Goal: Find contact information: Find contact information

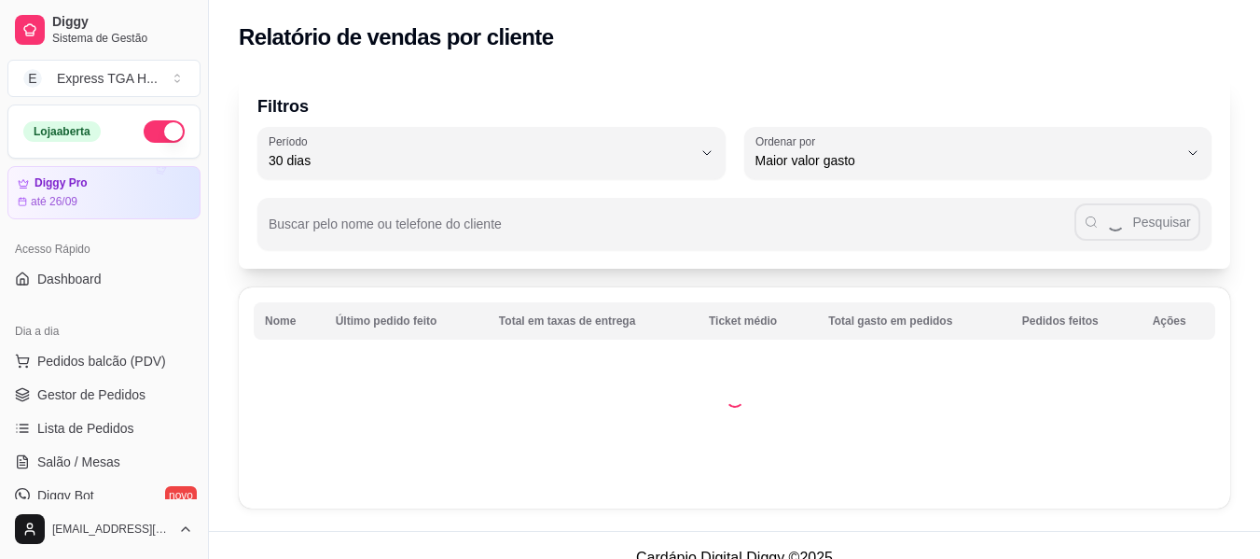
select select "30"
select select "HIGHEST_TOTAL_SPENT_WITH_ORDERS"
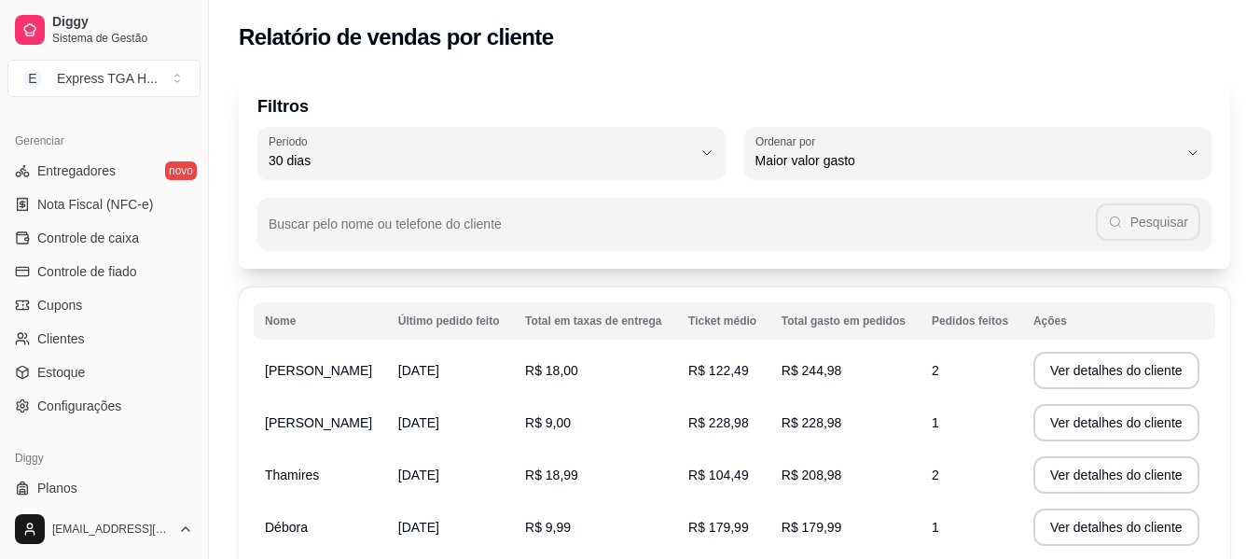
scroll to position [746, 0]
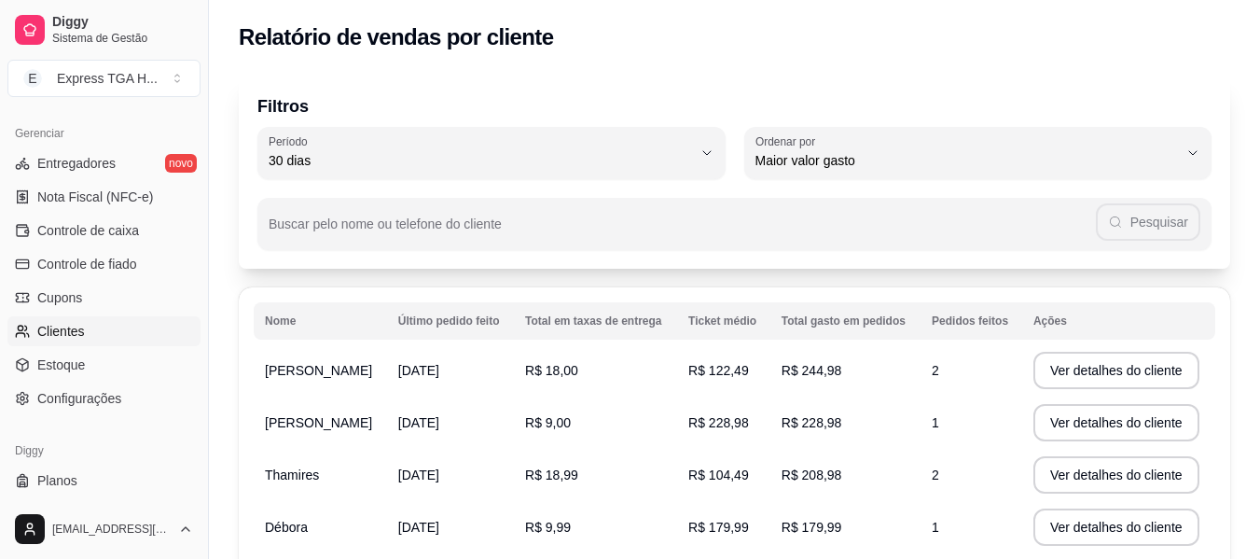
click at [85, 343] on link "Clientes" at bounding box center [103, 331] width 193 height 30
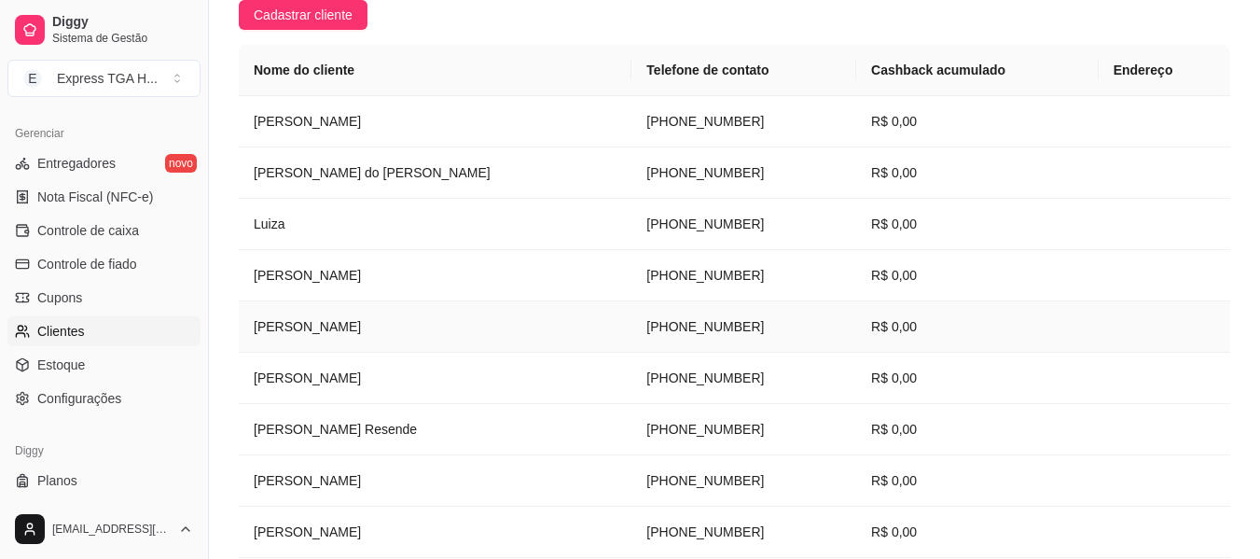
scroll to position [465, 0]
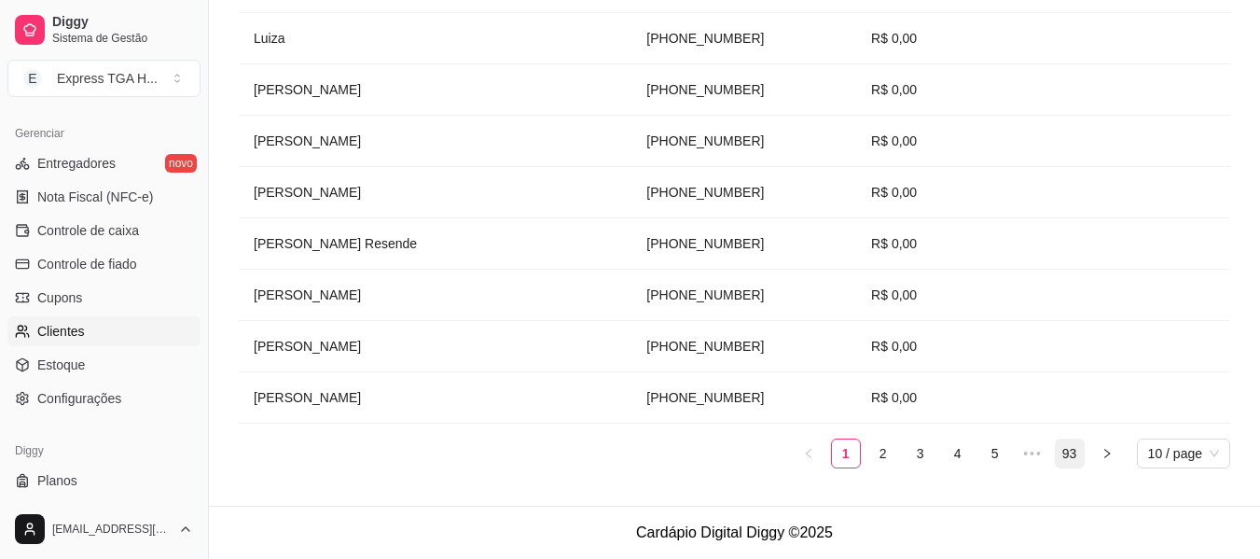
click at [1081, 452] on link "93" at bounding box center [1070, 453] width 28 height 28
click at [1088, 452] on ul "1 ••• 89 90 91 92 93 10 / page" at bounding box center [734, 453] width 991 height 30
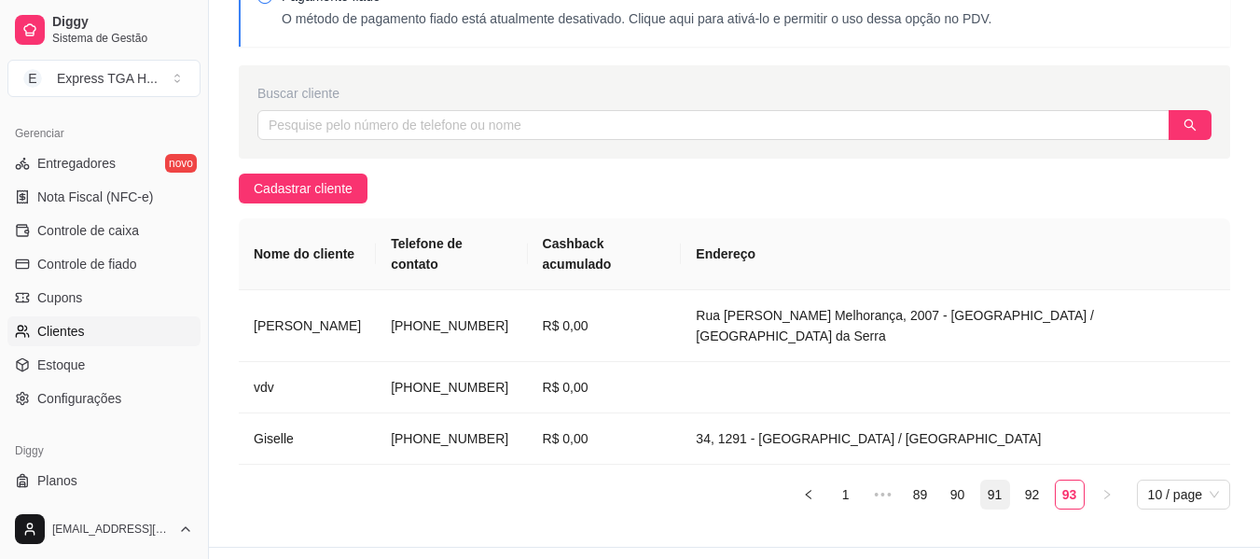
click at [981, 480] on link "91" at bounding box center [995, 494] width 28 height 28
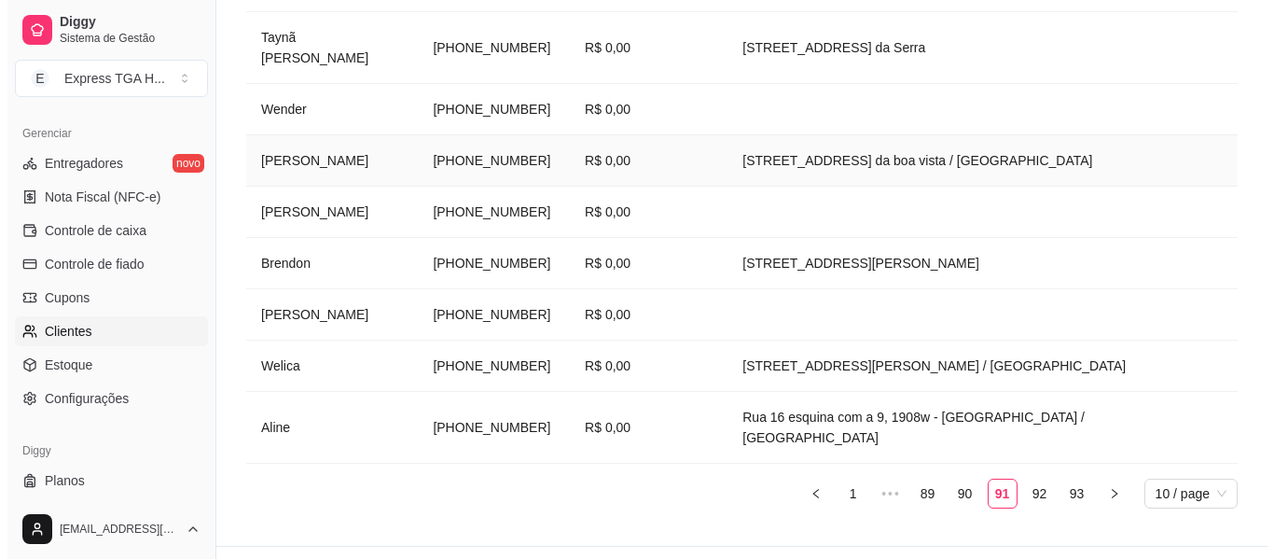
scroll to position [527, 0]
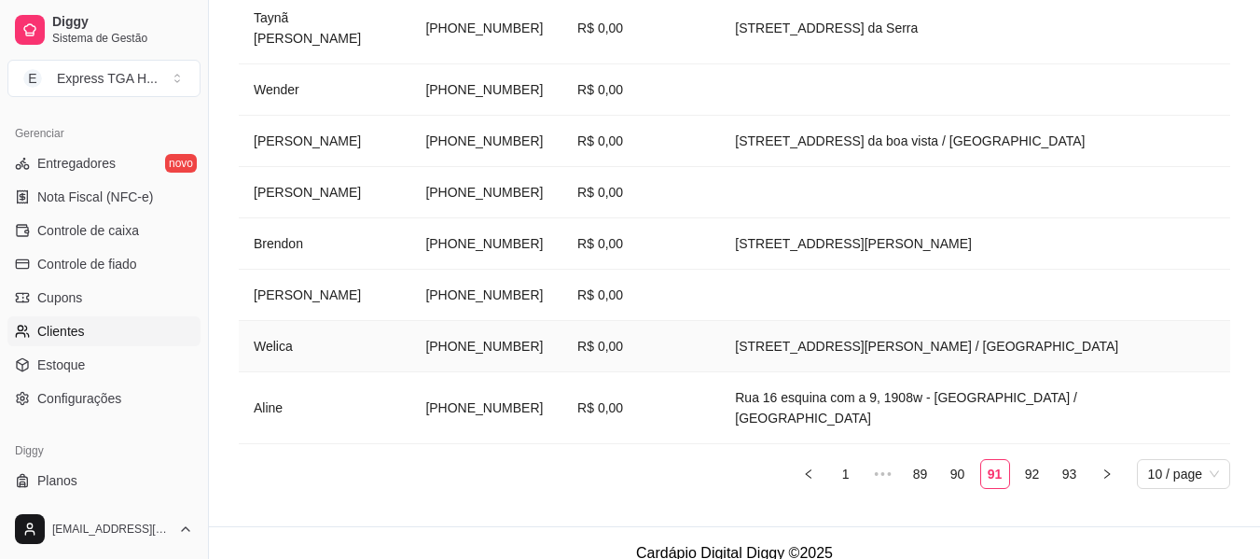
drag, startPoint x: 399, startPoint y: 346, endPoint x: 503, endPoint y: 343, distance: 103.6
click at [503, 343] on td "[PHONE_NUMBER]" at bounding box center [486, 346] width 152 height 51
copy td "[PHONE_NUMBER]"
drag, startPoint x: 397, startPoint y: 297, endPoint x: 509, endPoint y: 299, distance: 111.9
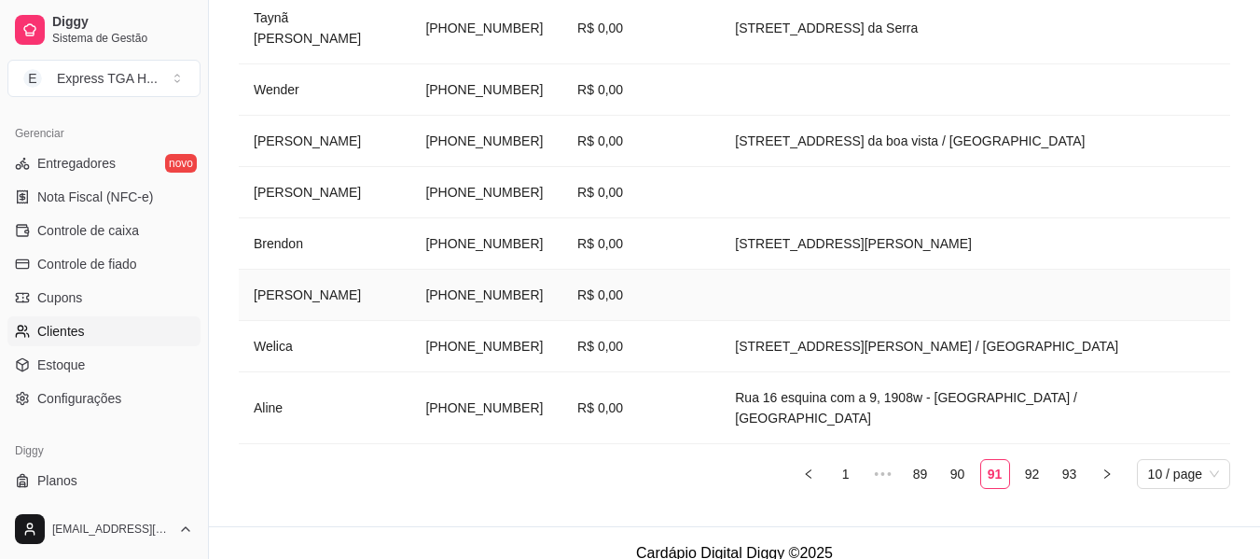
click at [509, 299] on td "[PHONE_NUMBER]" at bounding box center [486, 295] width 152 height 51
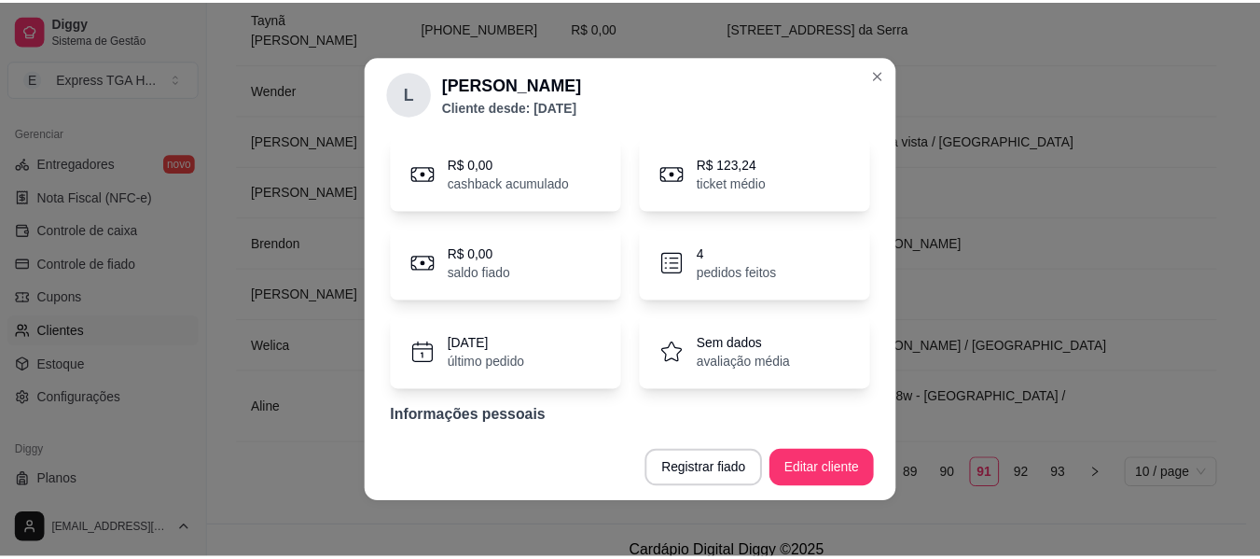
scroll to position [23, 0]
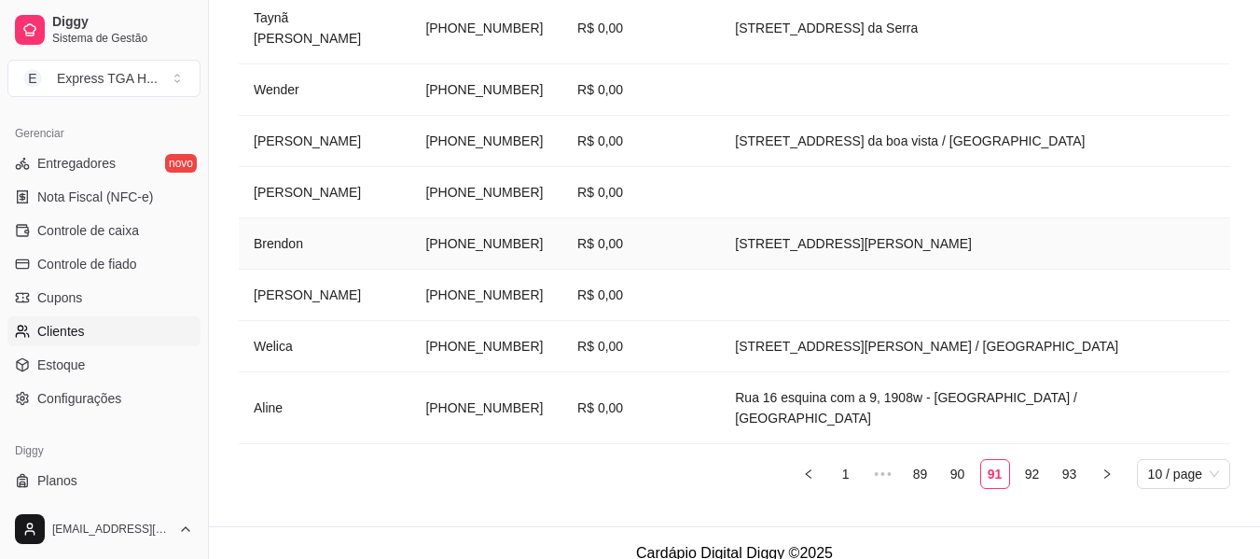
copy td "[PHONE_NUMBER]"
drag, startPoint x: 392, startPoint y: 246, endPoint x: 515, endPoint y: 246, distance: 123.1
click at [515, 246] on td "[PHONE_NUMBER]" at bounding box center [486, 243] width 152 height 51
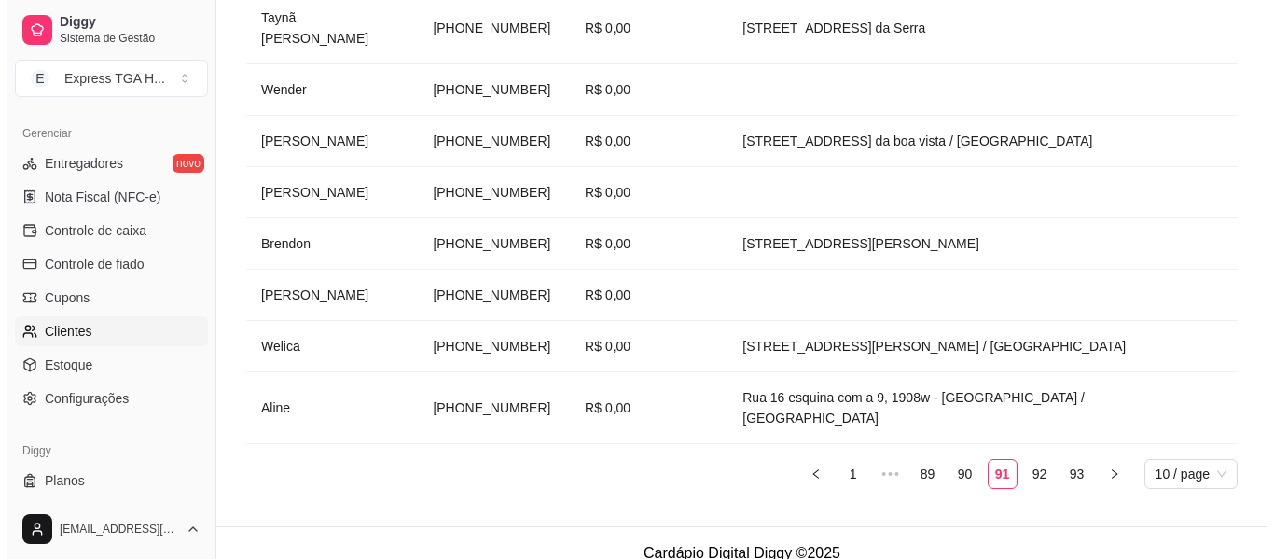
scroll to position [340, 0]
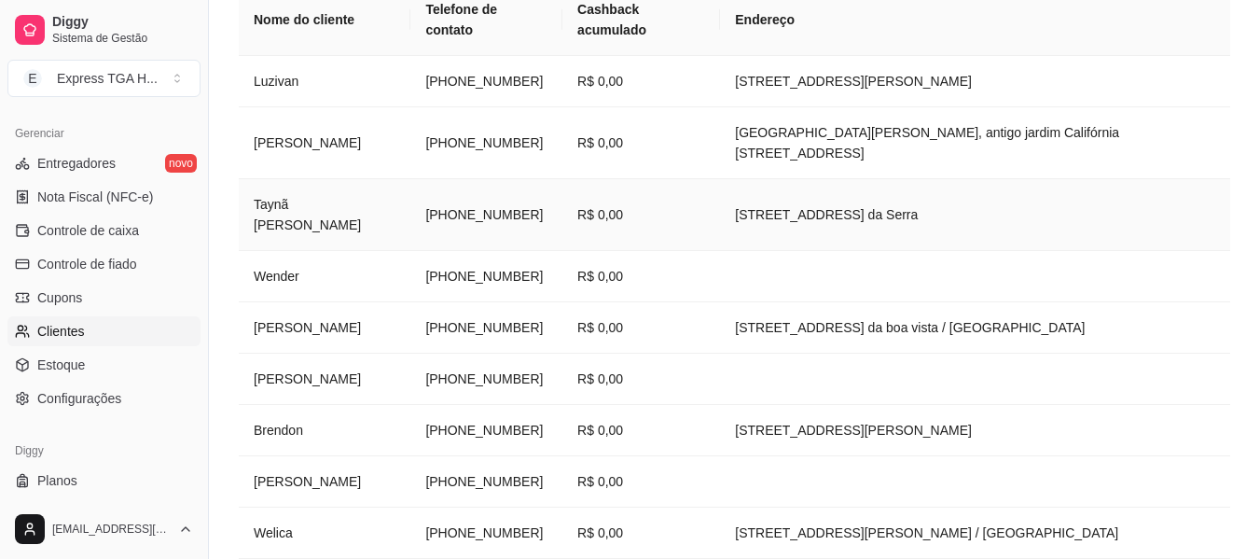
drag, startPoint x: 386, startPoint y: 202, endPoint x: 499, endPoint y: 215, distance: 113.6
click at [499, 215] on tr "Taynã tigre nascimento [PHONE_NUMBER] R$ 0,00 Rua 12 A, 1467w - [GEOGRAPHIC_DAT…" at bounding box center [734, 215] width 991 height 72
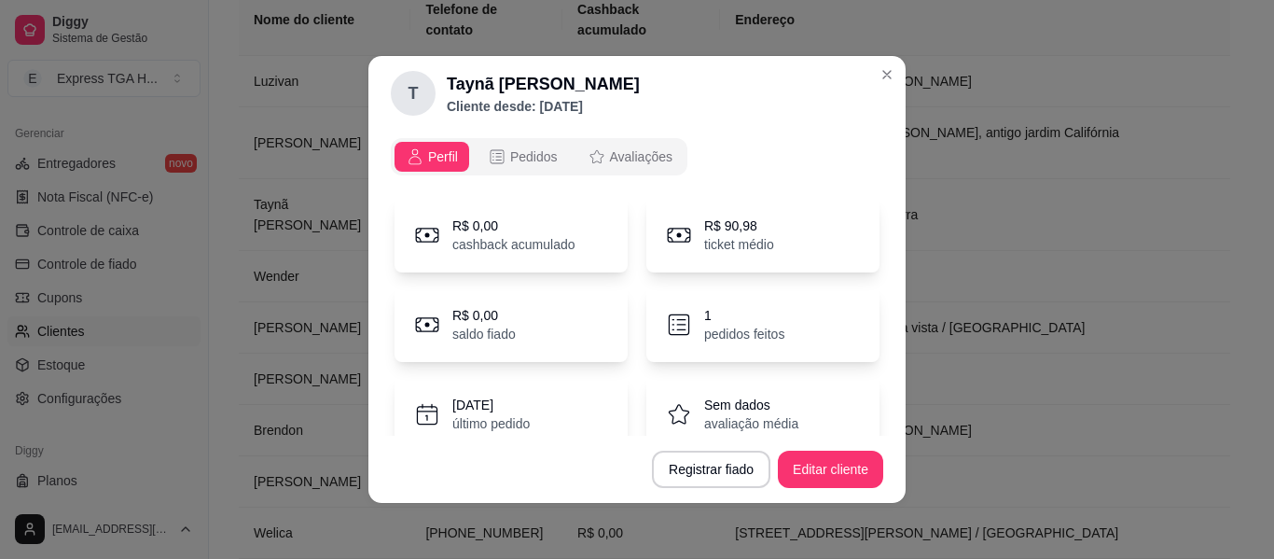
click at [503, 217] on div "T Taynã tigre nascimento Cliente desde: [DATE] Perfil Pedidos Avaliações R$ 0,0…" at bounding box center [637, 279] width 1274 height 559
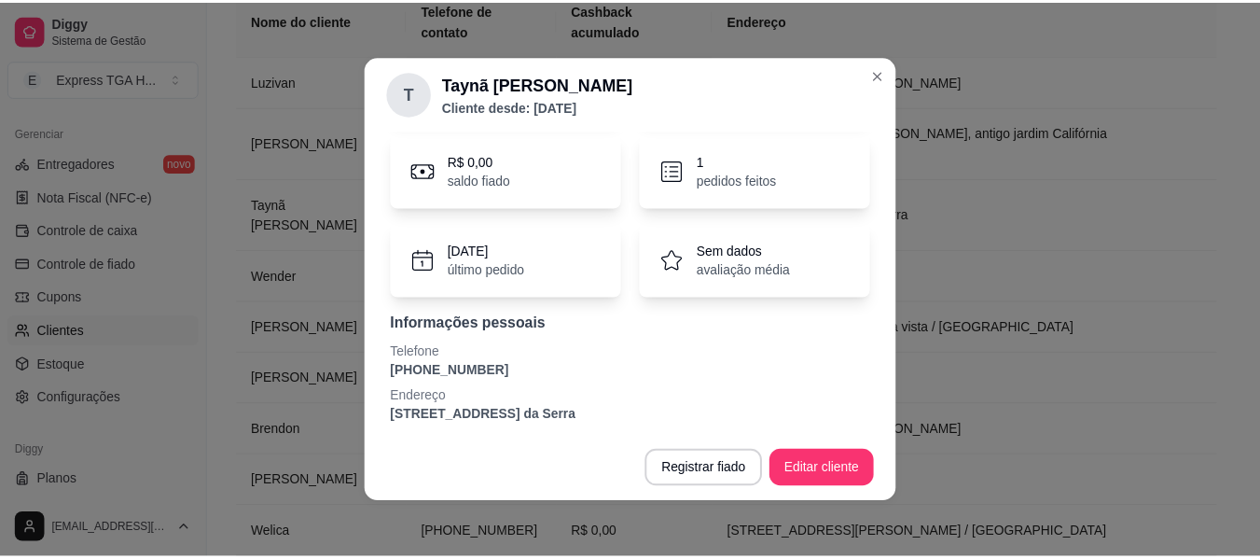
scroll to position [161, 0]
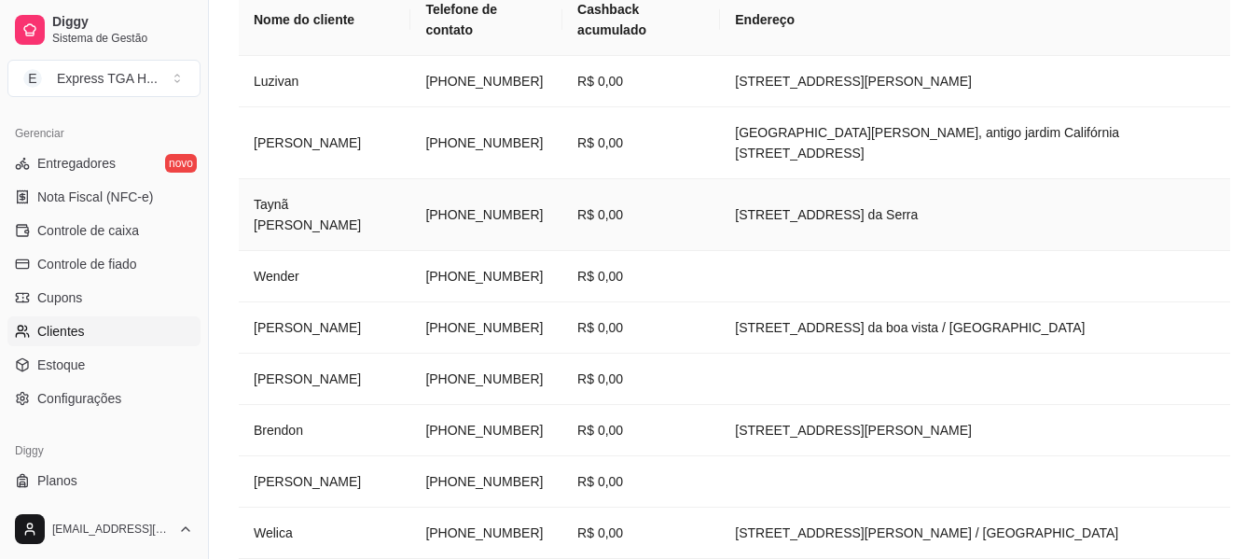
click at [379, 219] on td "Taynã [PERSON_NAME]" at bounding box center [325, 215] width 172 height 72
copy td "[PHONE_NUMBER]"
drag, startPoint x: 396, startPoint y: 211, endPoint x: 505, endPoint y: 224, distance: 109.0
click at [505, 224] on td "[PHONE_NUMBER]" at bounding box center [486, 215] width 152 height 72
copy tr "[PHONE_NUMBER]"
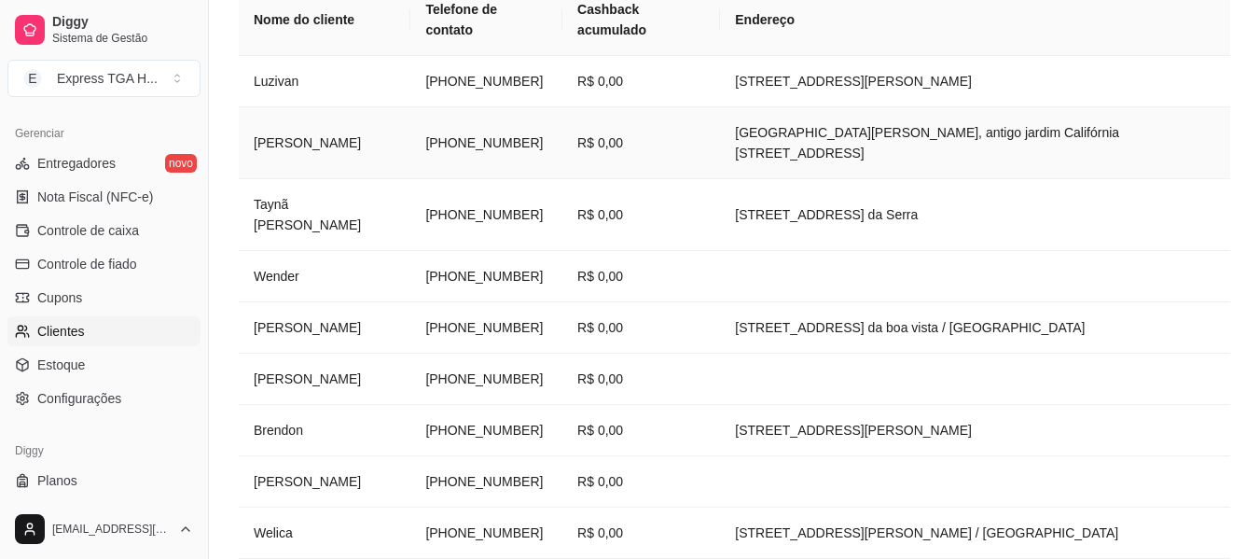
drag, startPoint x: 375, startPoint y: 147, endPoint x: 508, endPoint y: 153, distance: 133.5
click at [508, 153] on tr "[PERSON_NAME] [PHONE_NUMBER] R$ 0,00 [GEOGRAPHIC_DATA][PERSON_NAME], antigo jar…" at bounding box center [734, 143] width 991 height 72
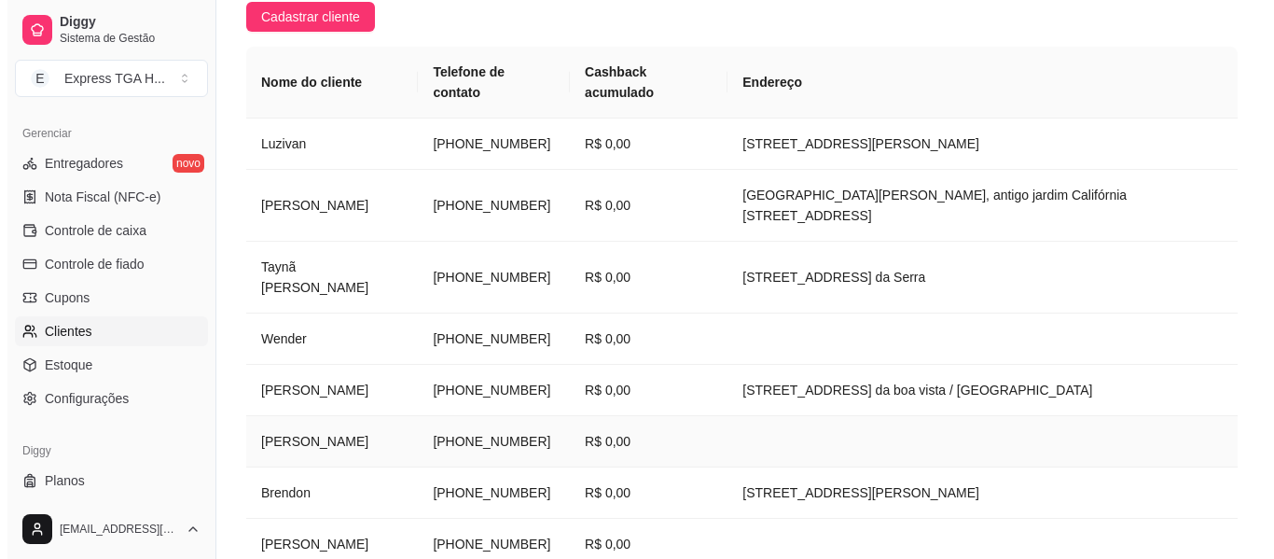
scroll to position [247, 0]
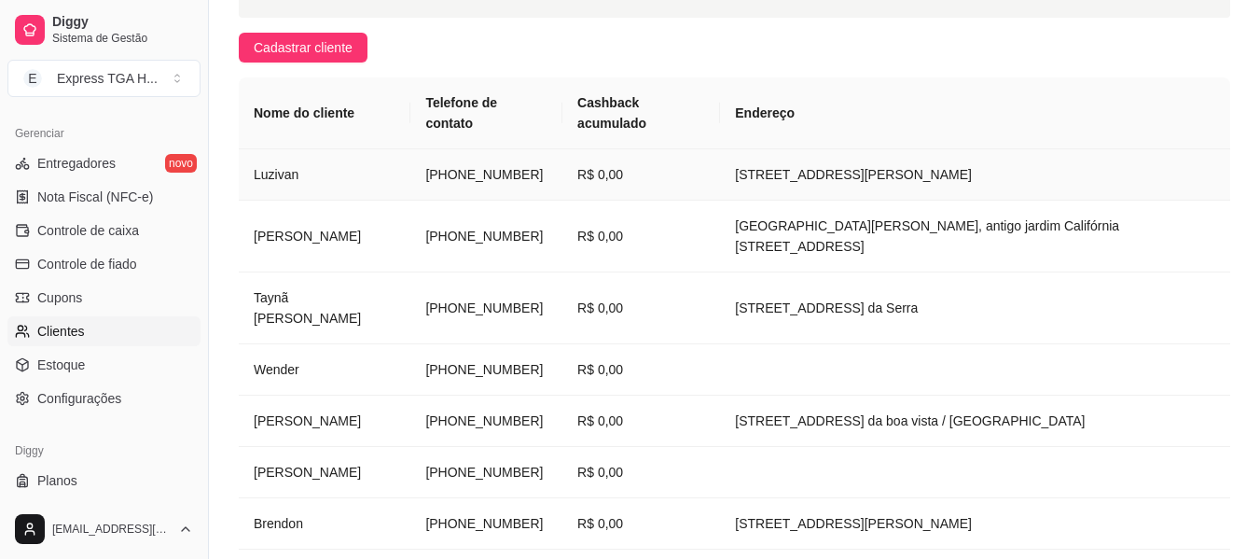
drag, startPoint x: 380, startPoint y: 175, endPoint x: 510, endPoint y: 194, distance: 131.0
click at [510, 194] on tr "Luzivan [PHONE_NUMBER] R$ 0,00 [STREET_ADDRESS][PERSON_NAME]" at bounding box center [734, 174] width 991 height 51
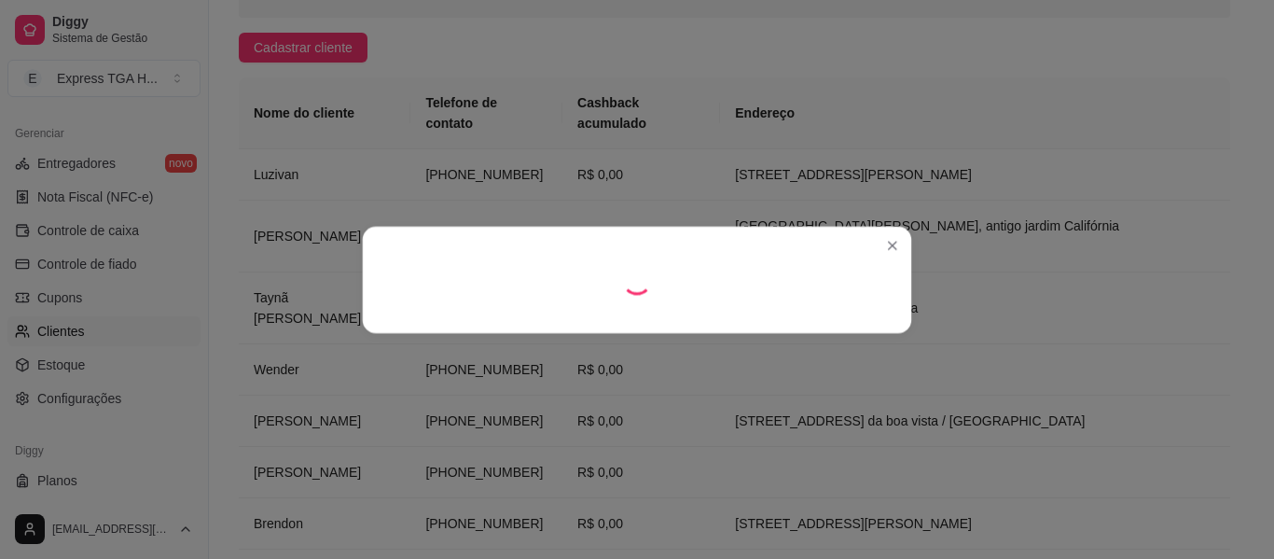
copy tr "[PHONE_NUMBER]"
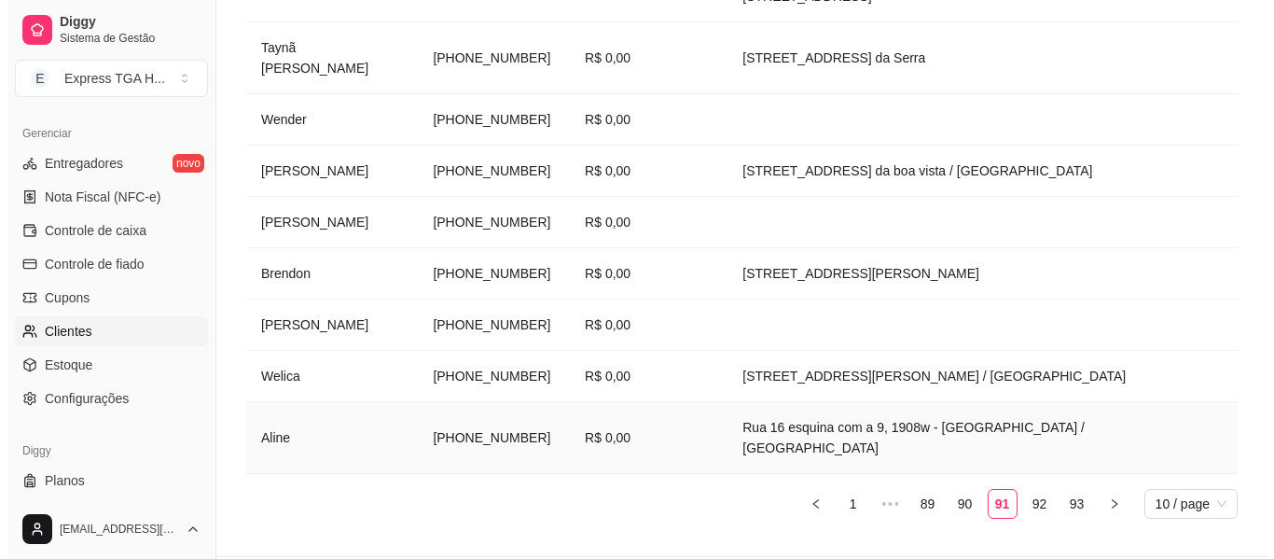
scroll to position [527, 0]
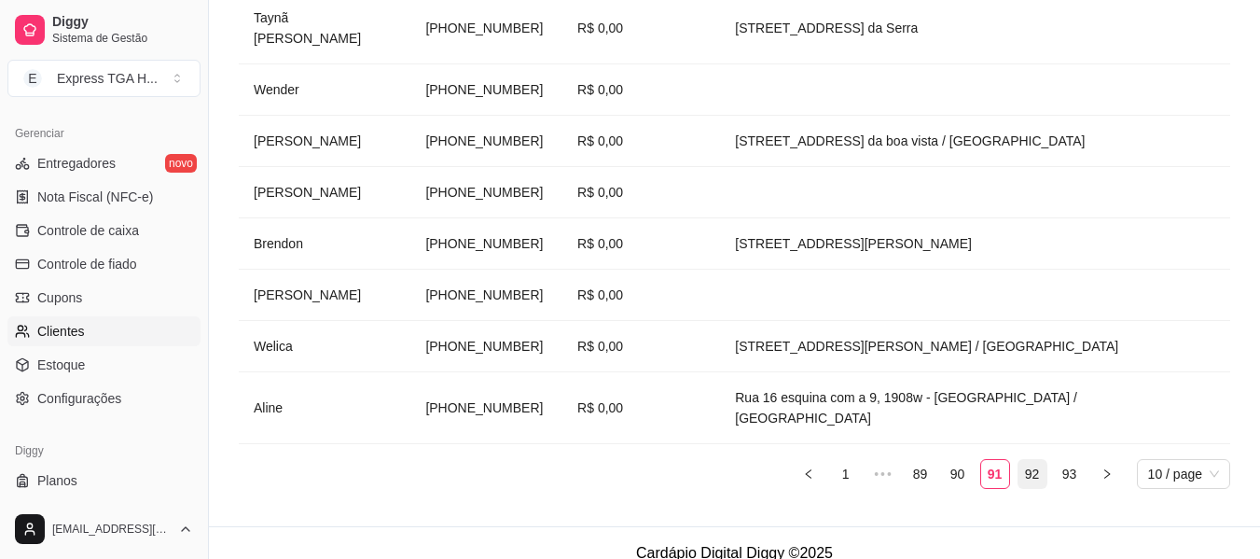
click at [1033, 460] on link "92" at bounding box center [1032, 474] width 28 height 28
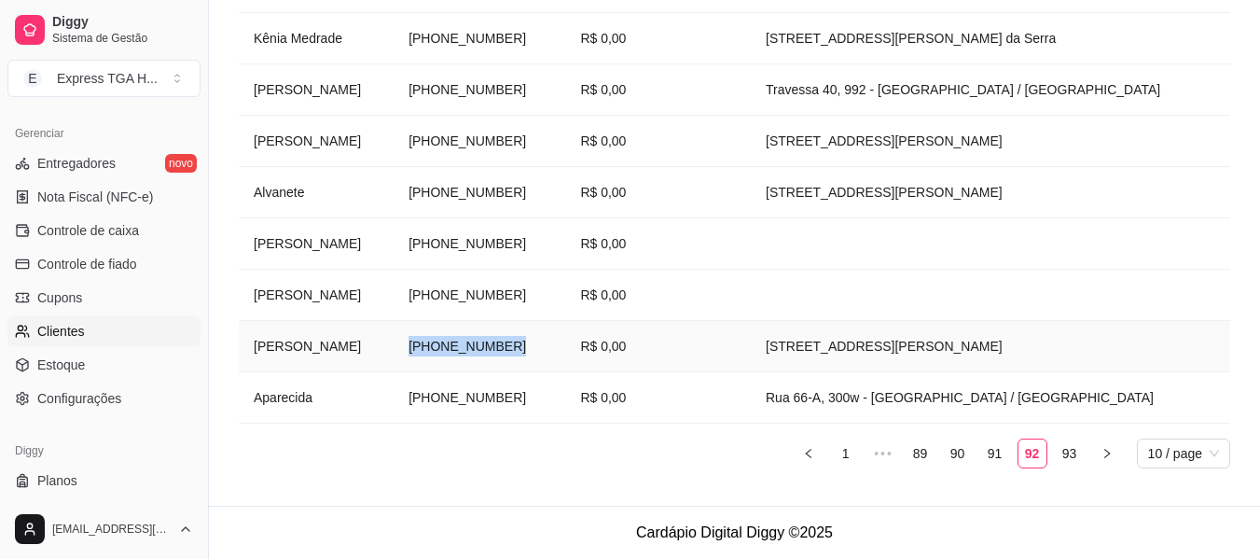
copy td "[PHONE_NUMBER]"
drag, startPoint x: 433, startPoint y: 347, endPoint x: 561, endPoint y: 346, distance: 128.7
click at [561, 346] on td "[PHONE_NUMBER]" at bounding box center [480, 346] width 172 height 51
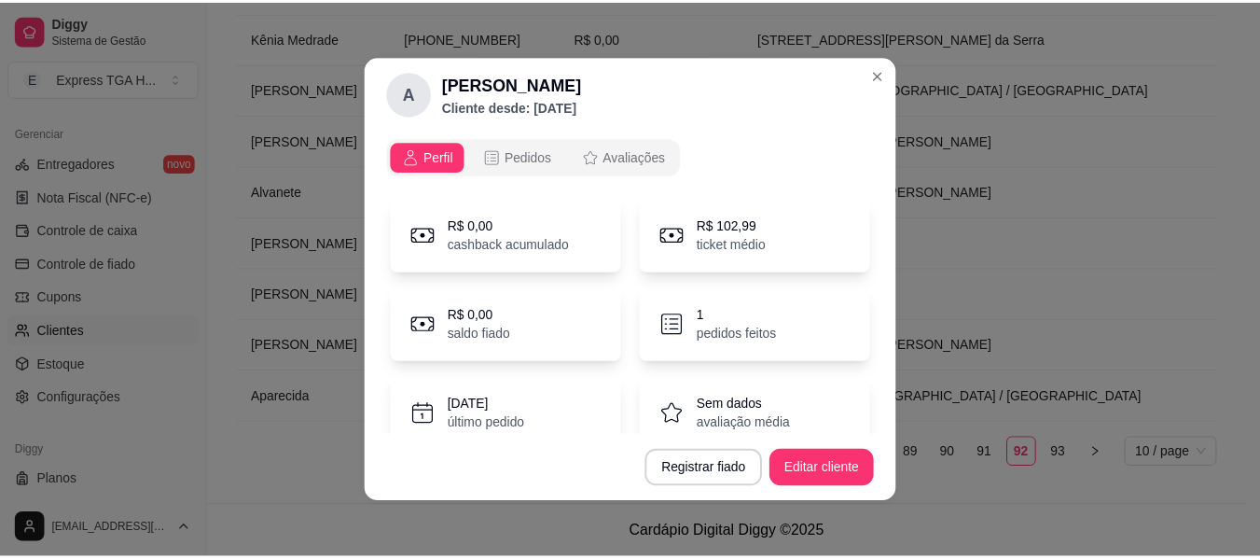
scroll to position [465, 0]
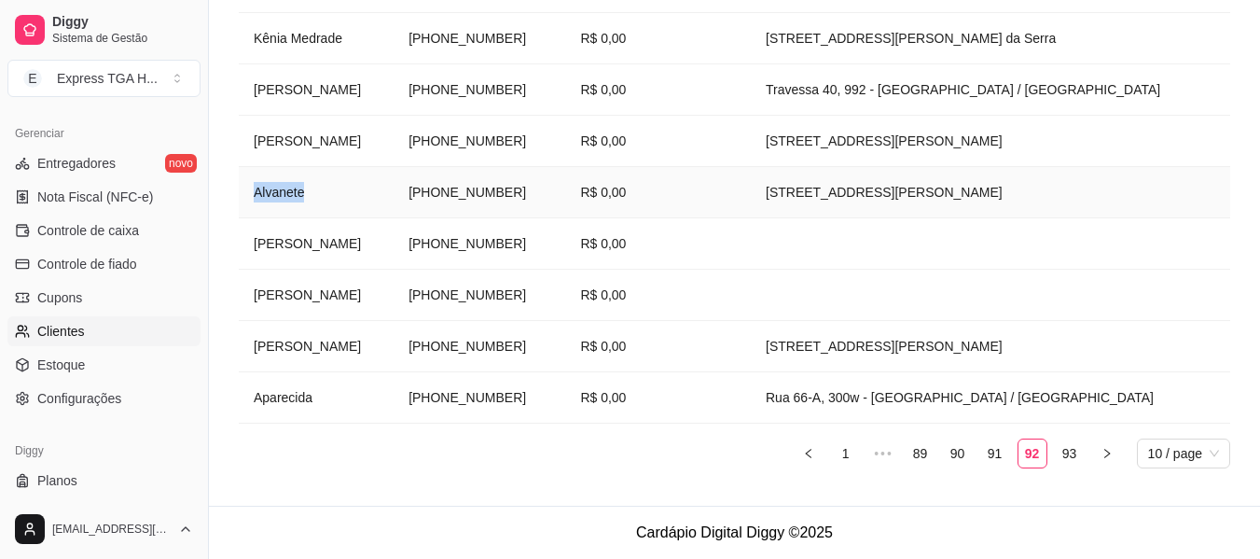
copy td "Alvanete"
drag, startPoint x: 249, startPoint y: 255, endPoint x: 313, endPoint y: 263, distance: 64.9
click at [313, 218] on td "Alvanete" at bounding box center [316, 192] width 155 height 51
copy td "[PHONE_NUMBER]"
drag, startPoint x: 439, startPoint y: 245, endPoint x: 546, endPoint y: 242, distance: 106.4
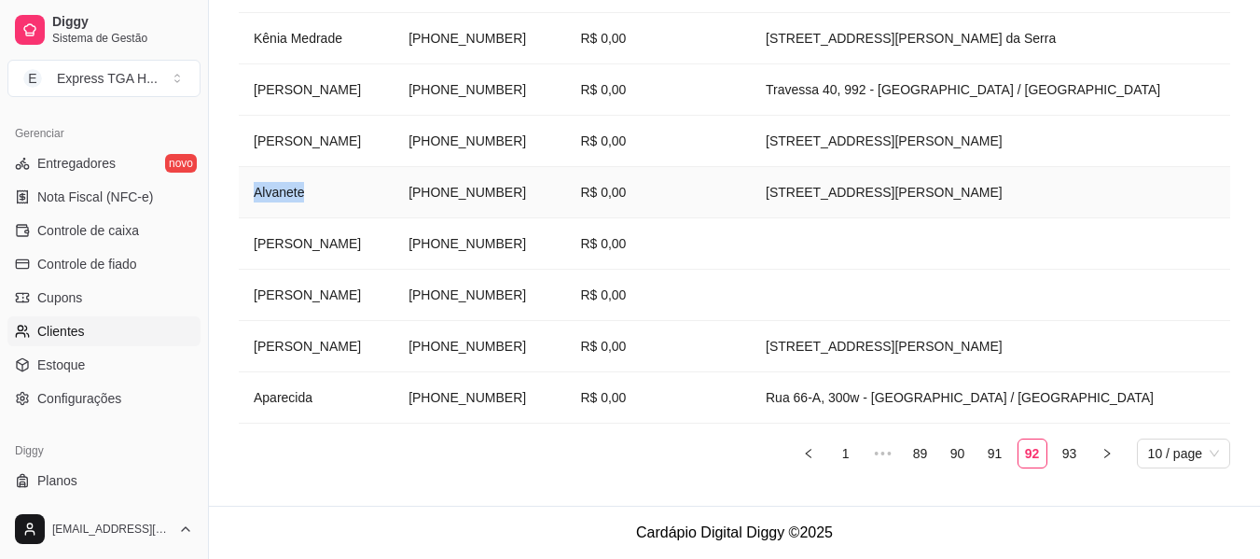
click at [546, 218] on td "[PHONE_NUMBER]" at bounding box center [480, 192] width 172 height 51
copy td "[PHONE_NUMBER]"
drag, startPoint x: 436, startPoint y: 191, endPoint x: 558, endPoint y: 187, distance: 121.3
click at [558, 167] on td "[PHONE_NUMBER]" at bounding box center [480, 141] width 172 height 51
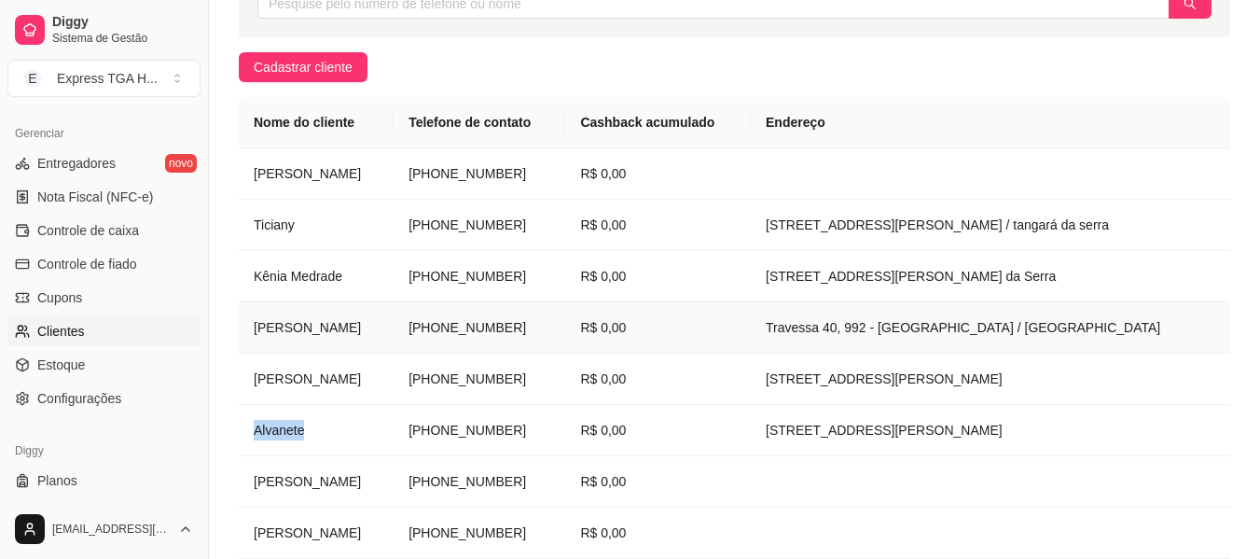
scroll to position [247, 0]
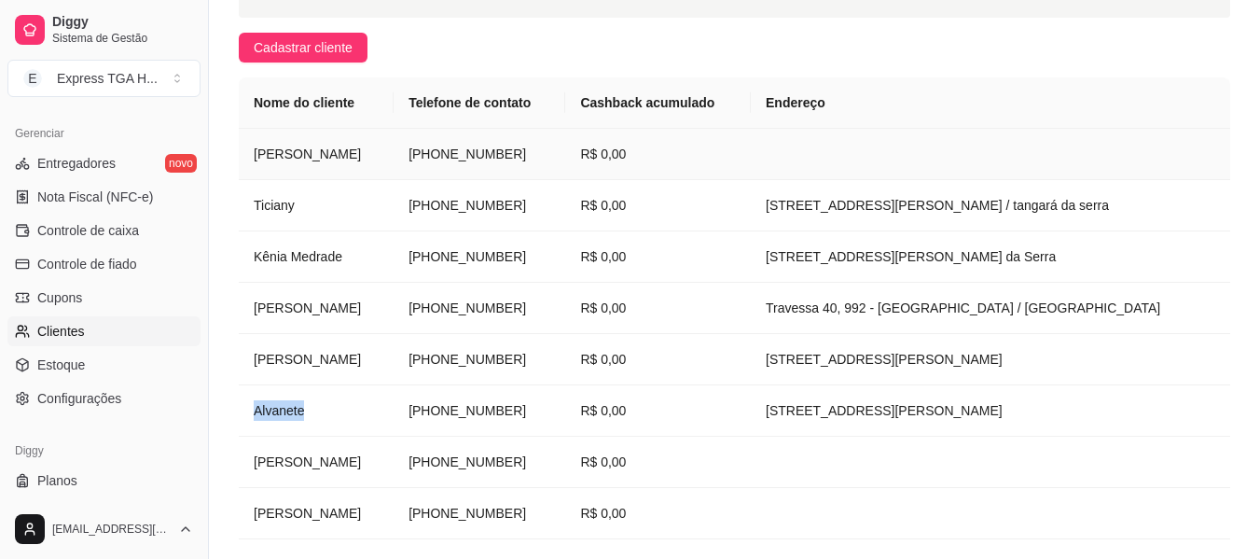
drag, startPoint x: 430, startPoint y: 173, endPoint x: 552, endPoint y: 187, distance: 122.9
click at [552, 180] on tr "[PERSON_NAME] [PHONE_NUMBER] R$ 0,00" at bounding box center [734, 154] width 991 height 51
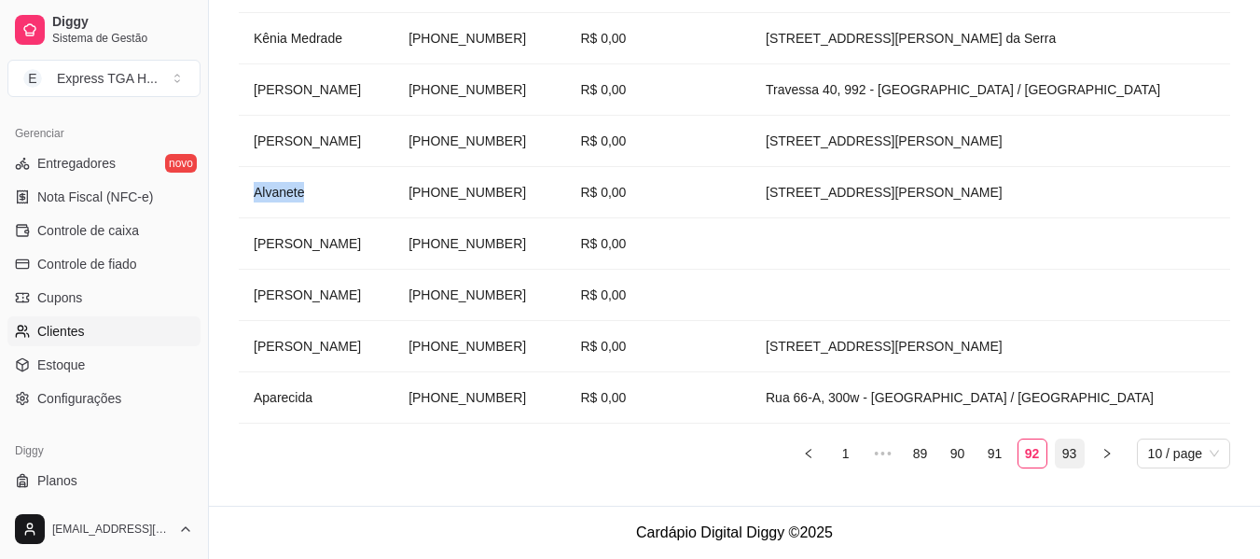
click at [1064, 452] on link "93" at bounding box center [1070, 453] width 28 height 28
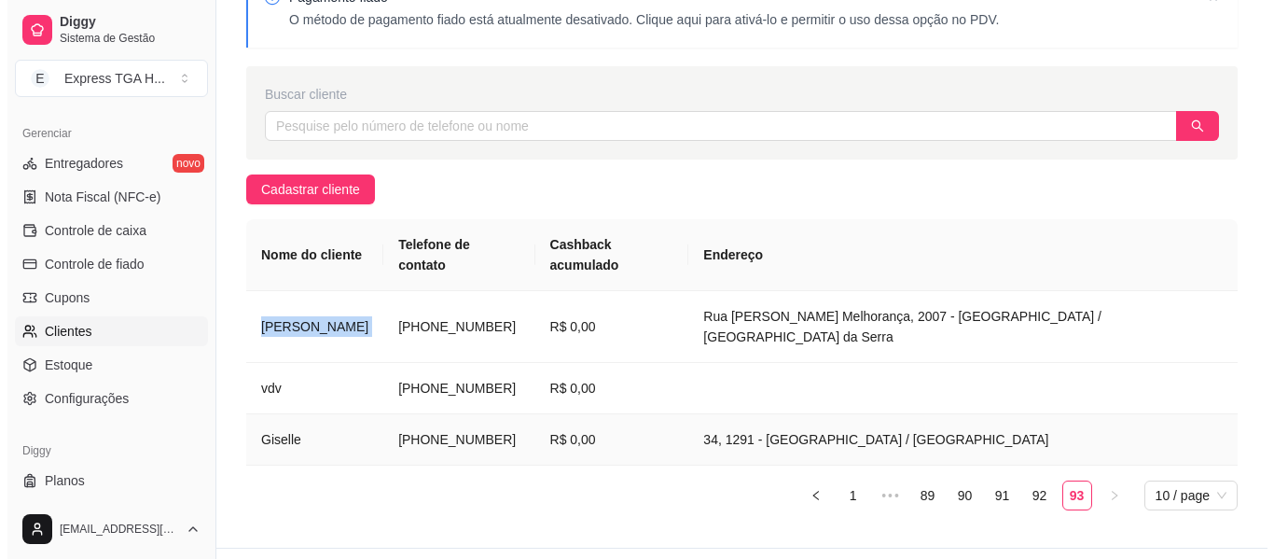
scroll to position [106, 0]
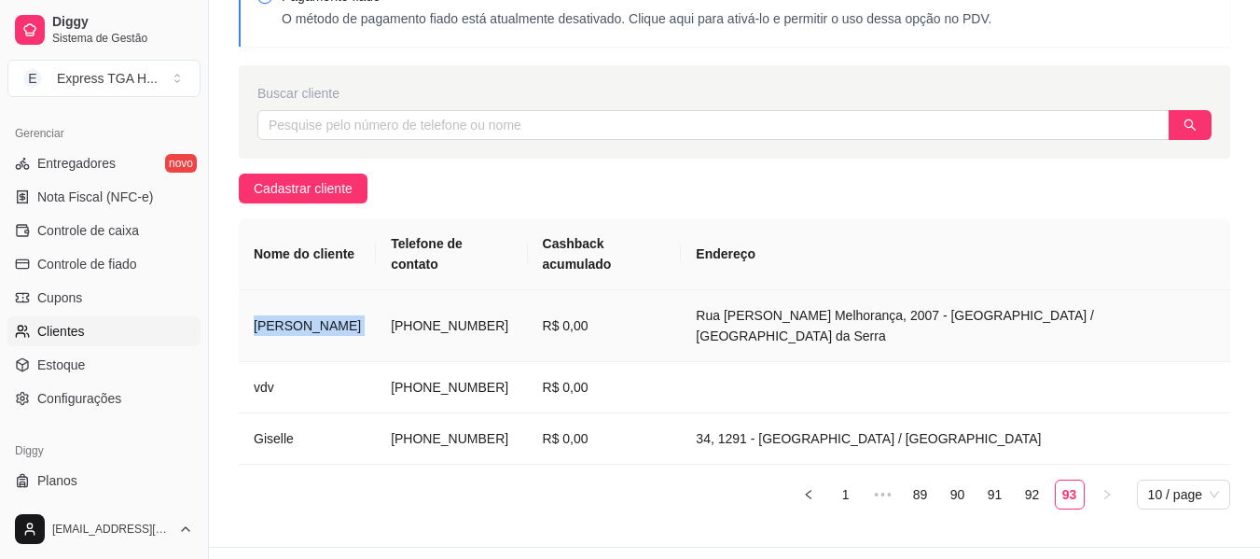
click at [477, 290] on td "[PHONE_NUMBER]" at bounding box center [451, 326] width 151 height 72
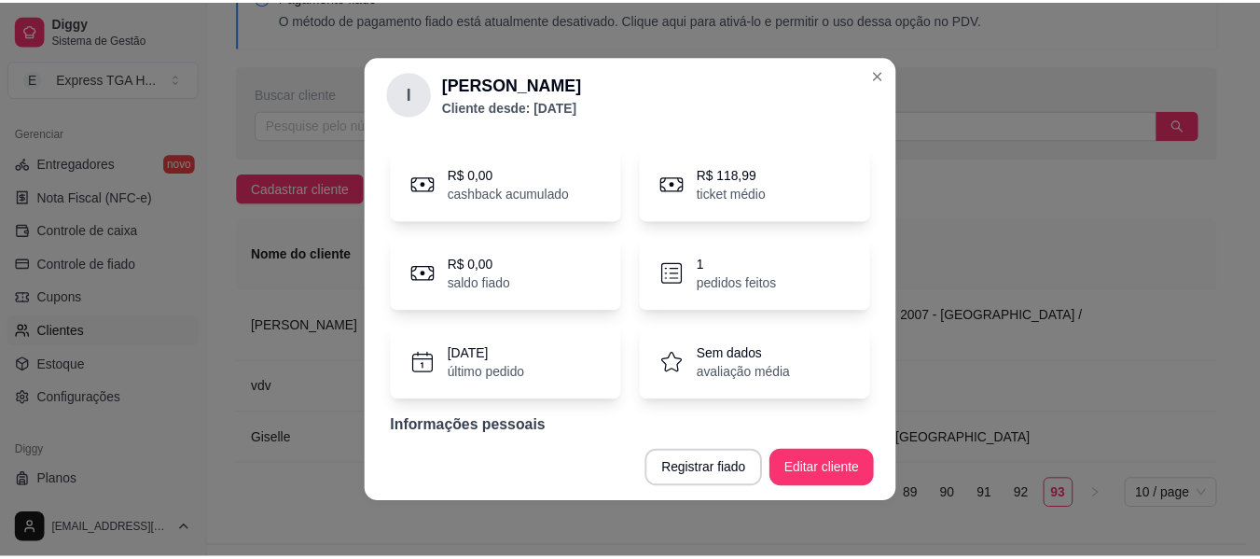
scroll to position [68, 0]
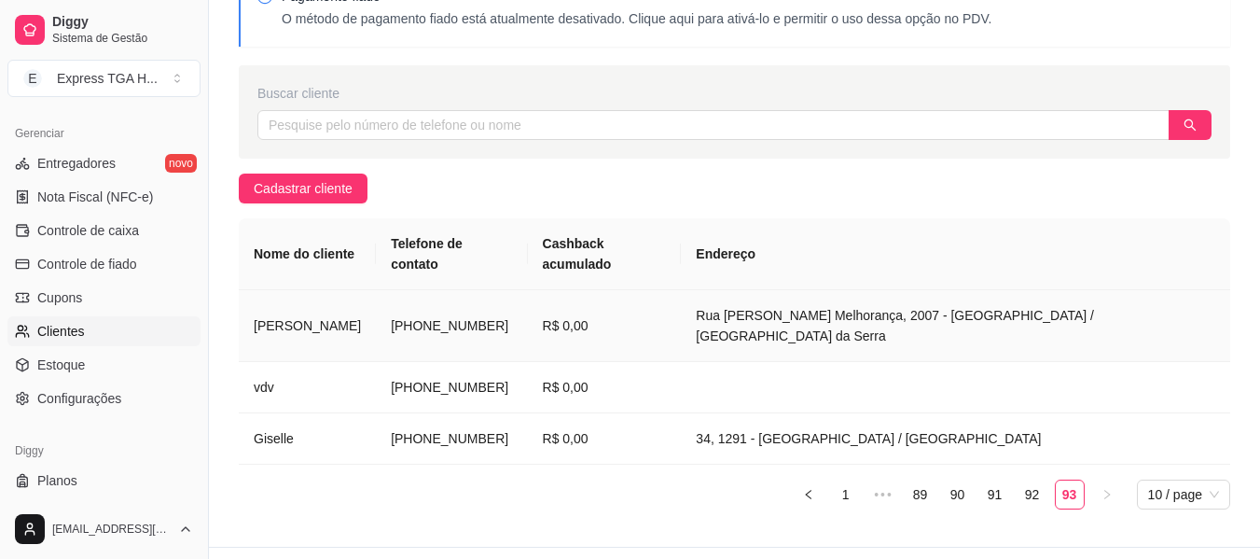
drag, startPoint x: 495, startPoint y: 295, endPoint x: 605, endPoint y: 315, distance: 111.9
click at [527, 315] on td "[PHONE_NUMBER]" at bounding box center [451, 326] width 151 height 72
click at [906, 480] on link "89" at bounding box center [920, 494] width 28 height 28
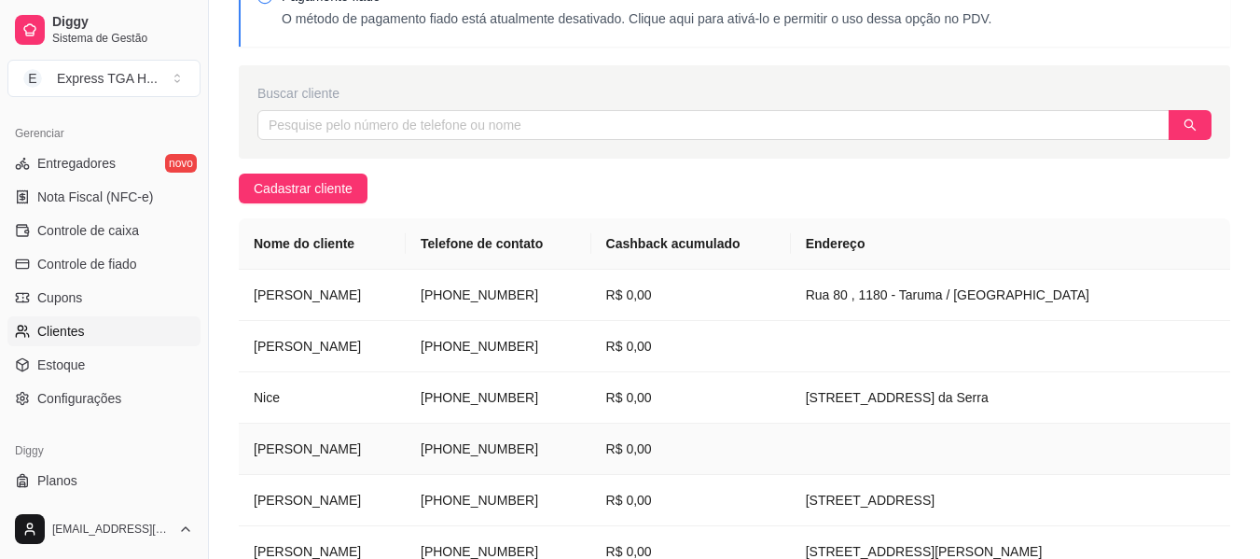
click at [865, 459] on td at bounding box center [1010, 448] width 439 height 51
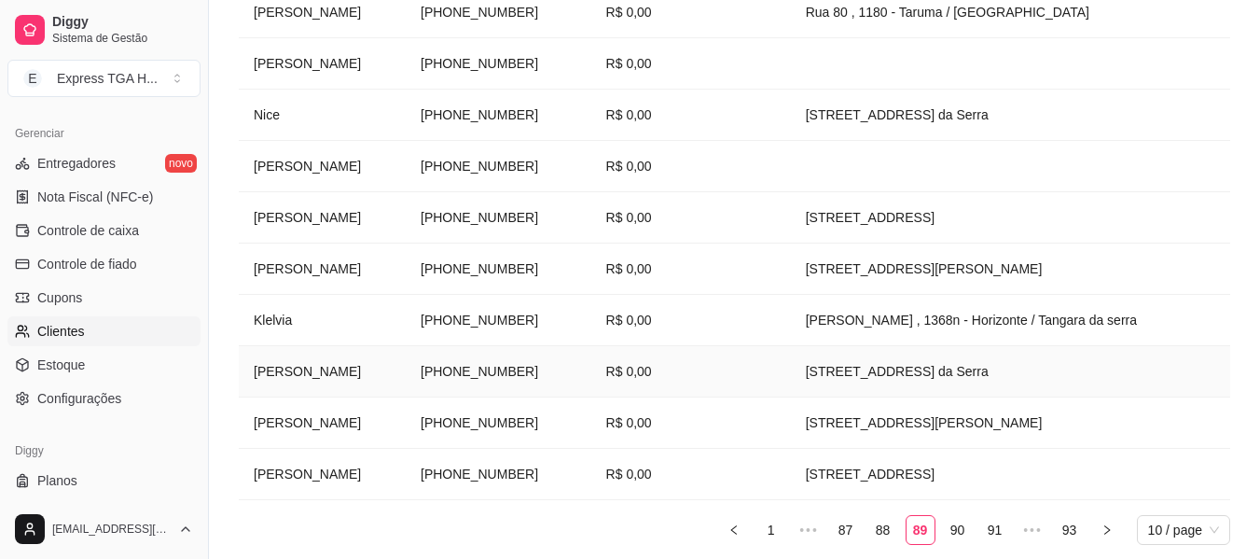
scroll to position [465, 0]
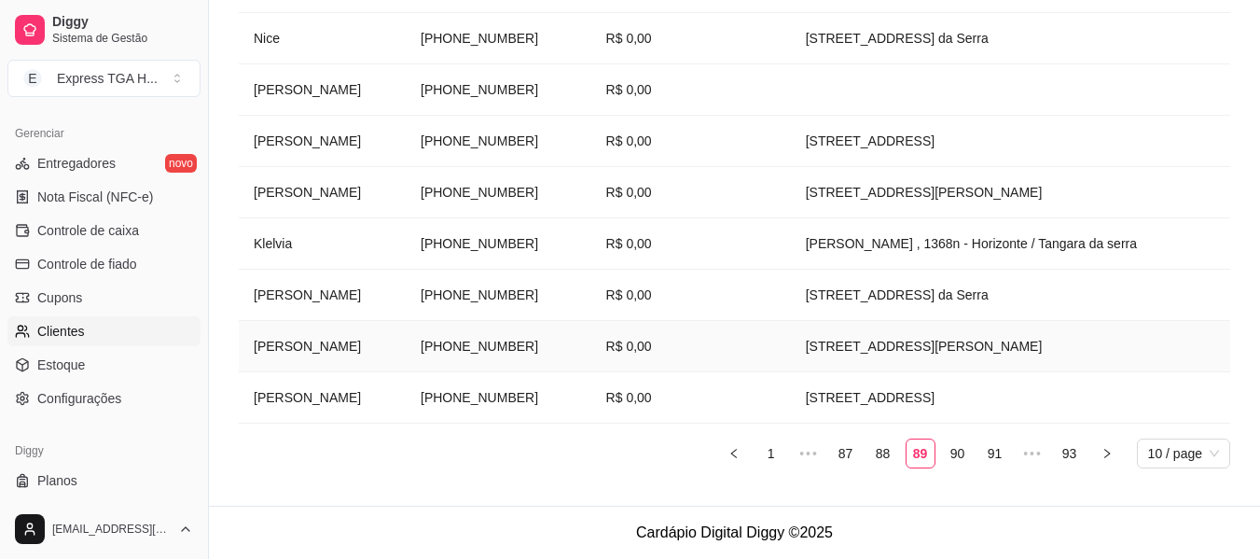
drag, startPoint x: 440, startPoint y: 340, endPoint x: 550, endPoint y: 353, distance: 110.8
click at [550, 353] on td "[PHONE_NUMBER]" at bounding box center [499, 346] width 186 height 51
drag, startPoint x: 439, startPoint y: 246, endPoint x: 560, endPoint y: 252, distance: 121.4
click at [560, 252] on td "[PHONE_NUMBER]" at bounding box center [499, 243] width 186 height 51
click at [848, 453] on link "87" at bounding box center [846, 453] width 28 height 28
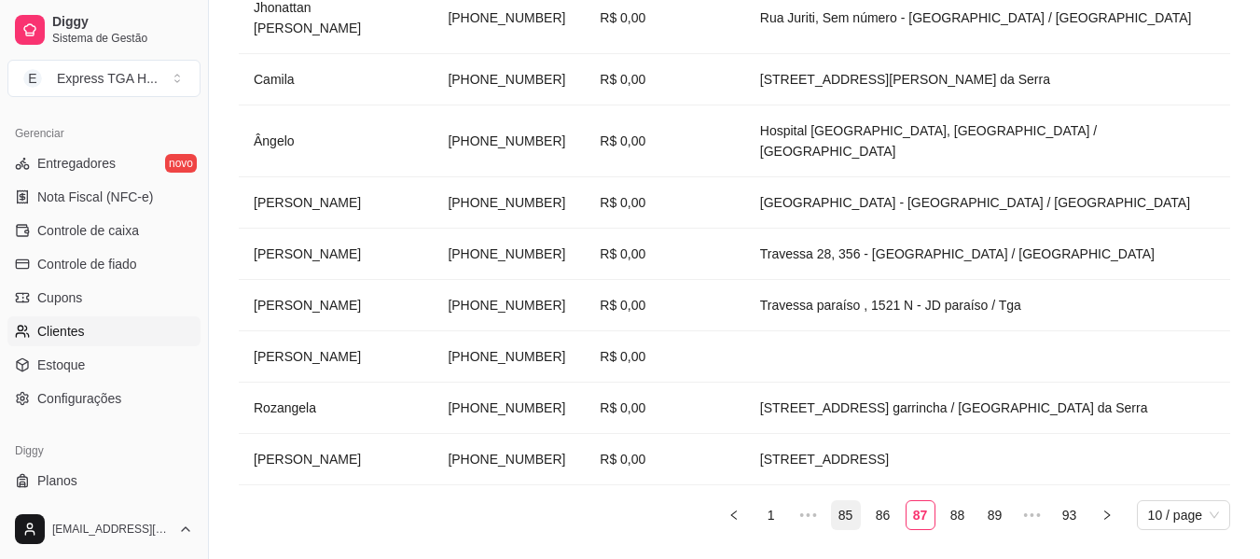
click at [836, 501] on link "85" at bounding box center [846, 515] width 28 height 28
click at [836, 501] on link "83" at bounding box center [846, 515] width 28 height 28
click at [836, 501] on link "81" at bounding box center [846, 515] width 28 height 28
click at [837, 501] on link "79" at bounding box center [846, 515] width 28 height 28
click at [837, 501] on link "75" at bounding box center [846, 515] width 28 height 28
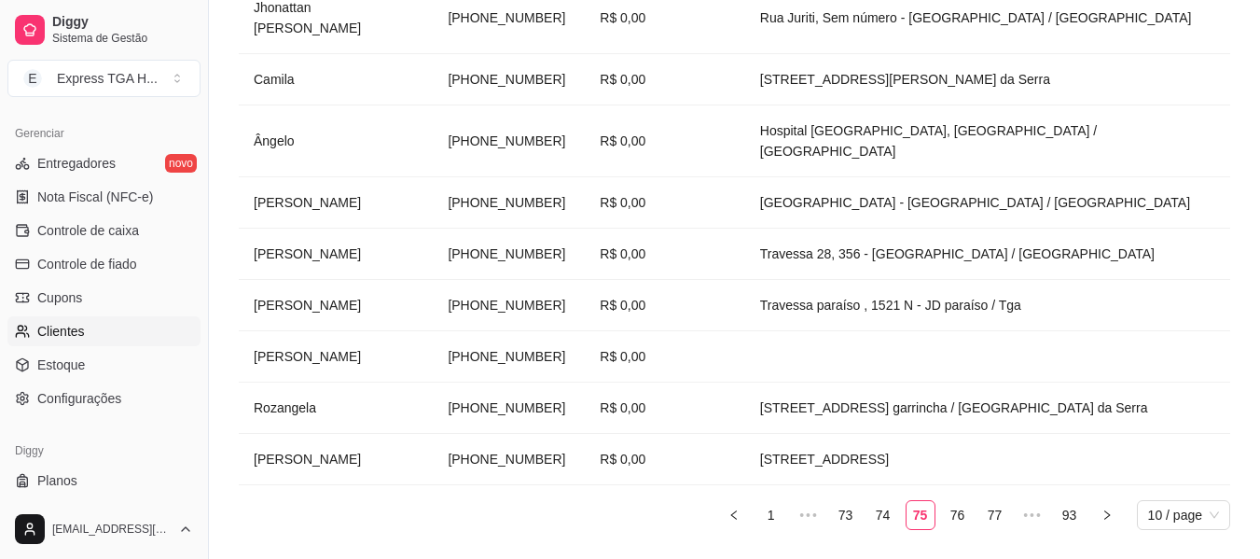
click at [837, 501] on link "73" at bounding box center [846, 515] width 28 height 28
click at [837, 501] on link "69" at bounding box center [846, 515] width 28 height 28
click at [839, 501] on link "67" at bounding box center [846, 515] width 28 height 28
click at [855, 501] on link "65" at bounding box center [846, 515] width 28 height 28
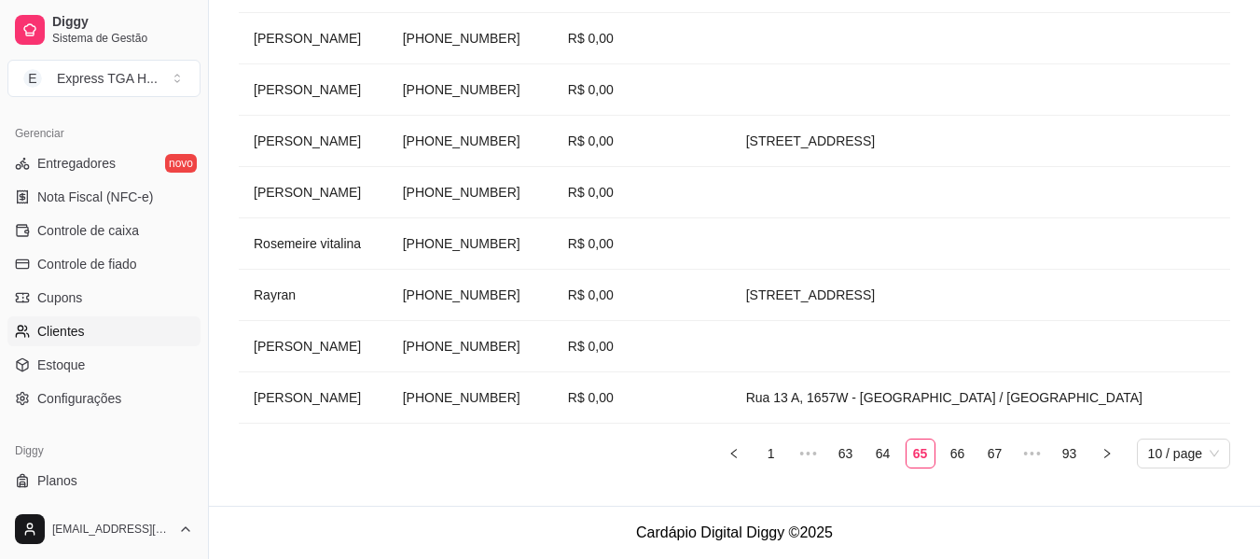
click at [860, 454] on ul "1 ••• 63 64 65 66 67 ••• 93 10 / page" at bounding box center [734, 453] width 991 height 30
drag, startPoint x: 473, startPoint y: 400, endPoint x: 588, endPoint y: 394, distance: 114.8
click at [553, 394] on td "[PHONE_NUMBER]" at bounding box center [470, 397] width 165 height 51
drag, startPoint x: 491, startPoint y: 238, endPoint x: 601, endPoint y: 243, distance: 110.2
click at [553, 243] on td "[PHONE_NUMBER]" at bounding box center [470, 243] width 165 height 51
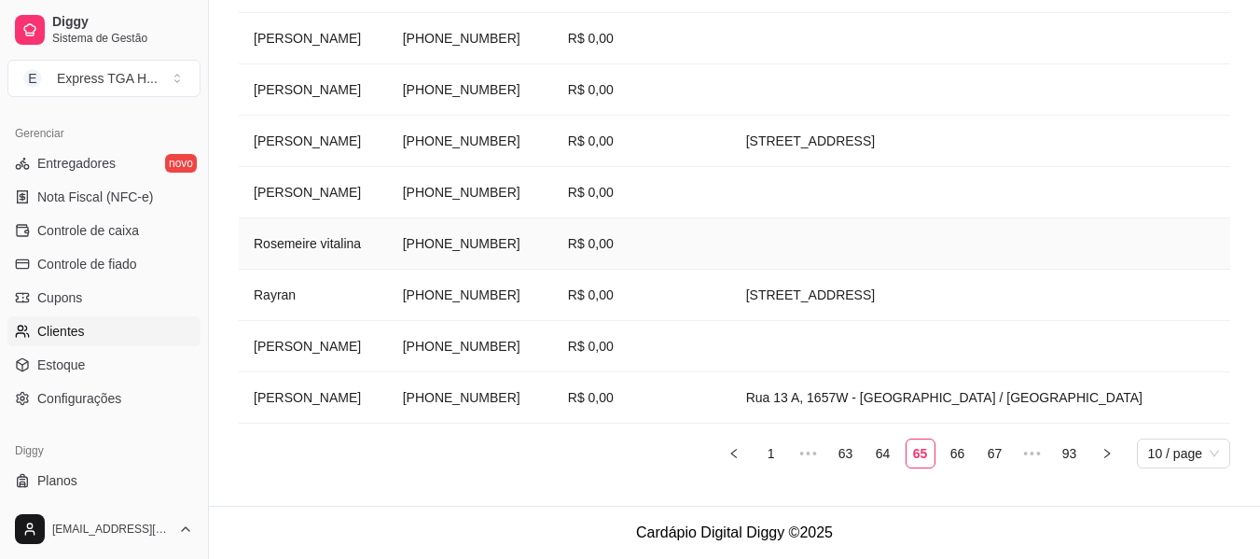
drag, startPoint x: 443, startPoint y: 253, endPoint x: 583, endPoint y: 243, distance: 140.2
click at [583, 243] on tr "Rosemeire vitalina [PHONE_NUMBER] R$ 0,00" at bounding box center [734, 243] width 991 height 51
drag, startPoint x: 475, startPoint y: 90, endPoint x: 599, endPoint y: 115, distance: 126.4
click at [553, 115] on td "[PHONE_NUMBER]" at bounding box center [470, 89] width 165 height 51
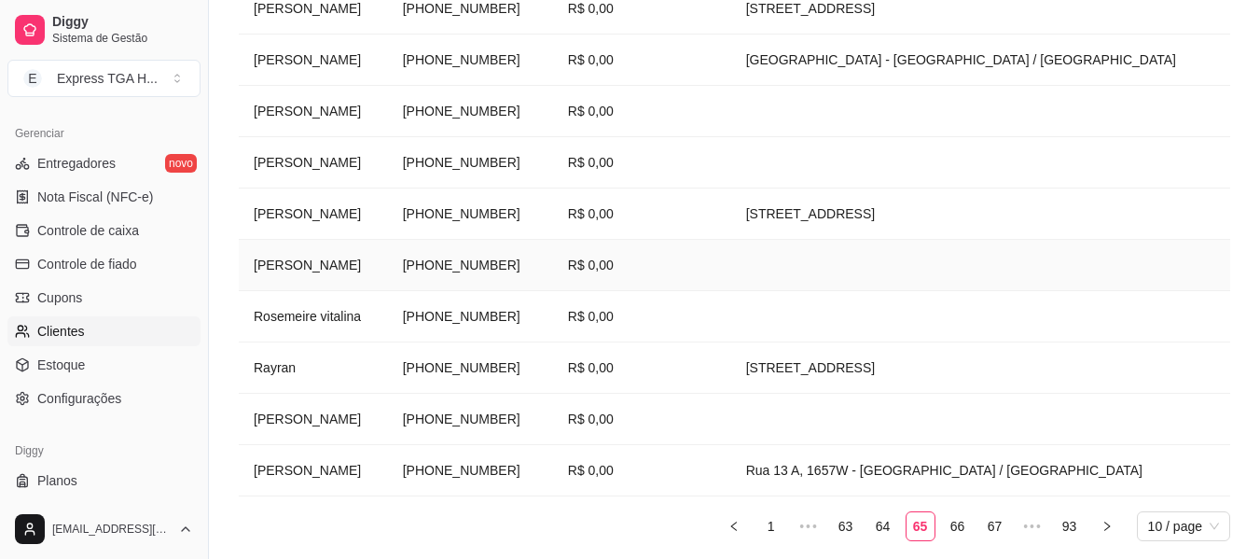
scroll to position [279, 0]
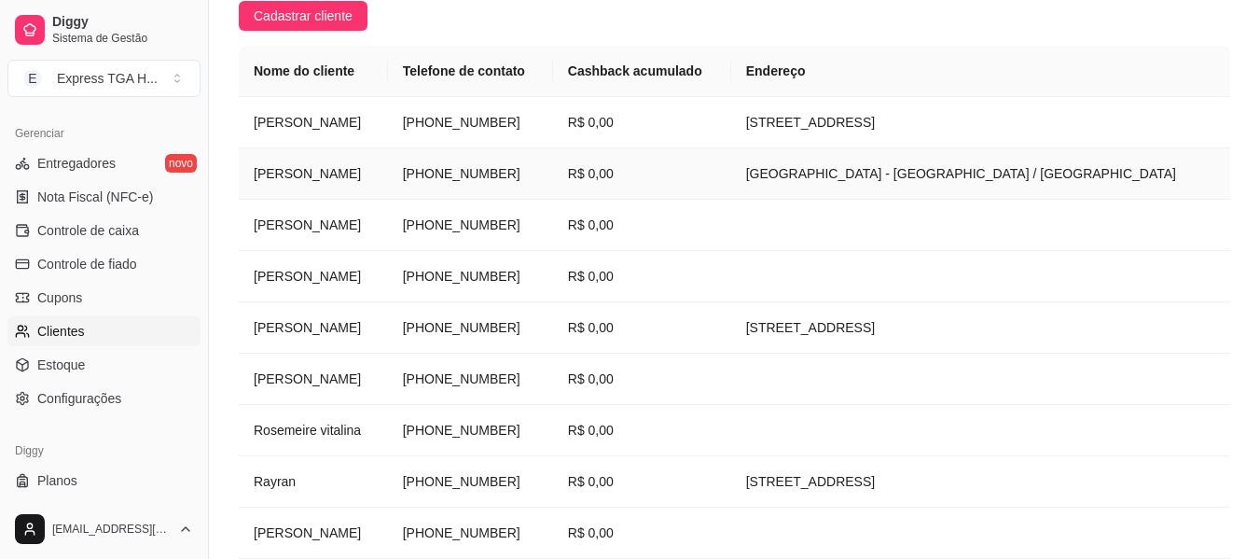
drag, startPoint x: 473, startPoint y: 171, endPoint x: 580, endPoint y: 170, distance: 107.3
click at [553, 170] on td "[PHONE_NUMBER]" at bounding box center [470, 173] width 165 height 51
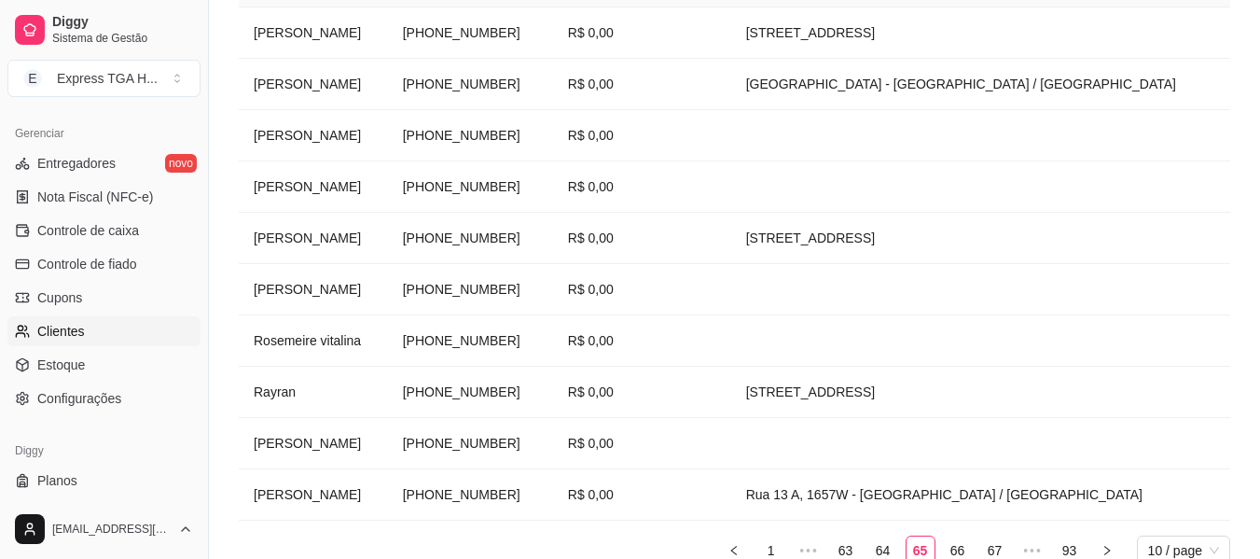
scroll to position [465, 0]
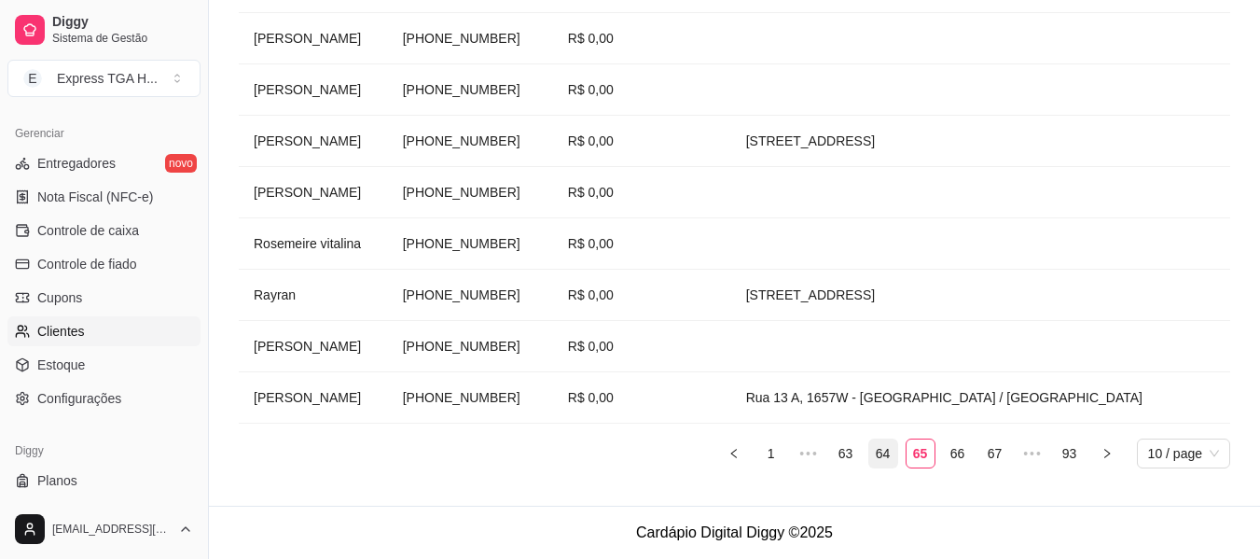
click at [868, 453] on li "64" at bounding box center [883, 453] width 30 height 30
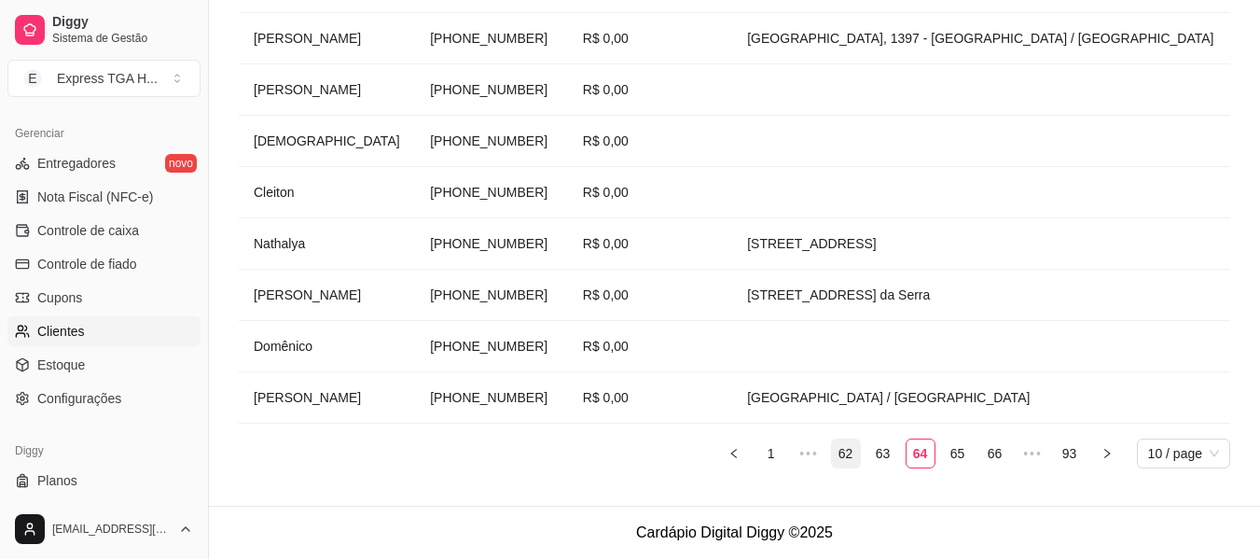
click at [835, 465] on link "62" at bounding box center [846, 453] width 28 height 28
click at [835, 465] on link "60" at bounding box center [846, 453] width 28 height 28
click at [835, 465] on link "58" at bounding box center [846, 453] width 28 height 28
click at [835, 465] on link "54" at bounding box center [846, 453] width 28 height 28
click at [835, 466] on link "50" at bounding box center [846, 453] width 28 height 28
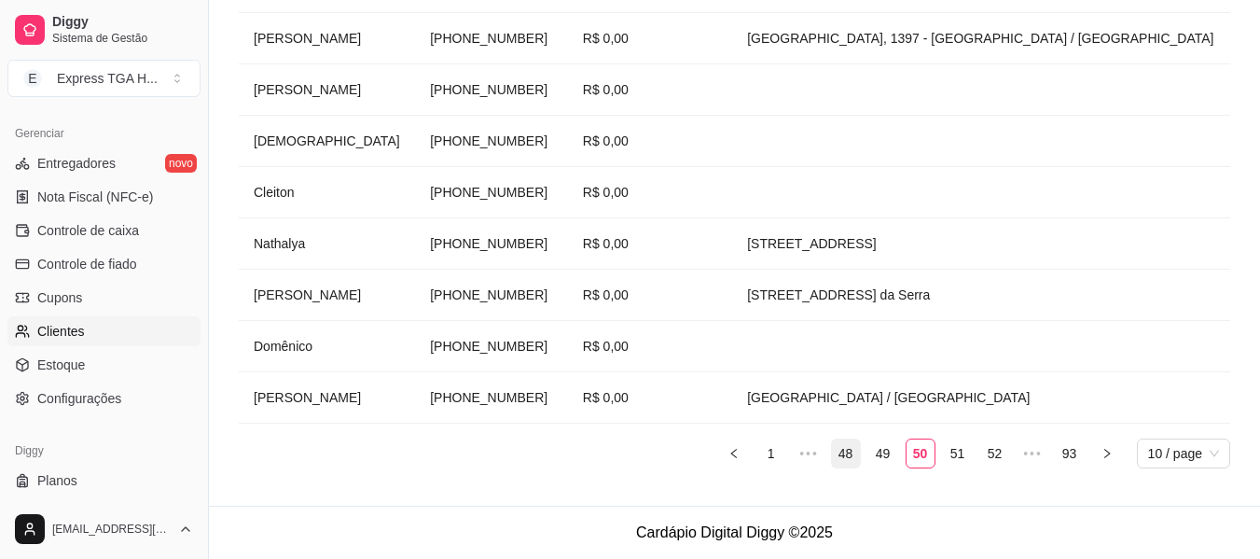
click at [840, 464] on link "48" at bounding box center [846, 453] width 28 height 28
click at [849, 437] on div "Nome do cliente Telefone de contato Cashback acumulado Endereço [PERSON_NAME] […" at bounding box center [734, 163] width 991 height 609
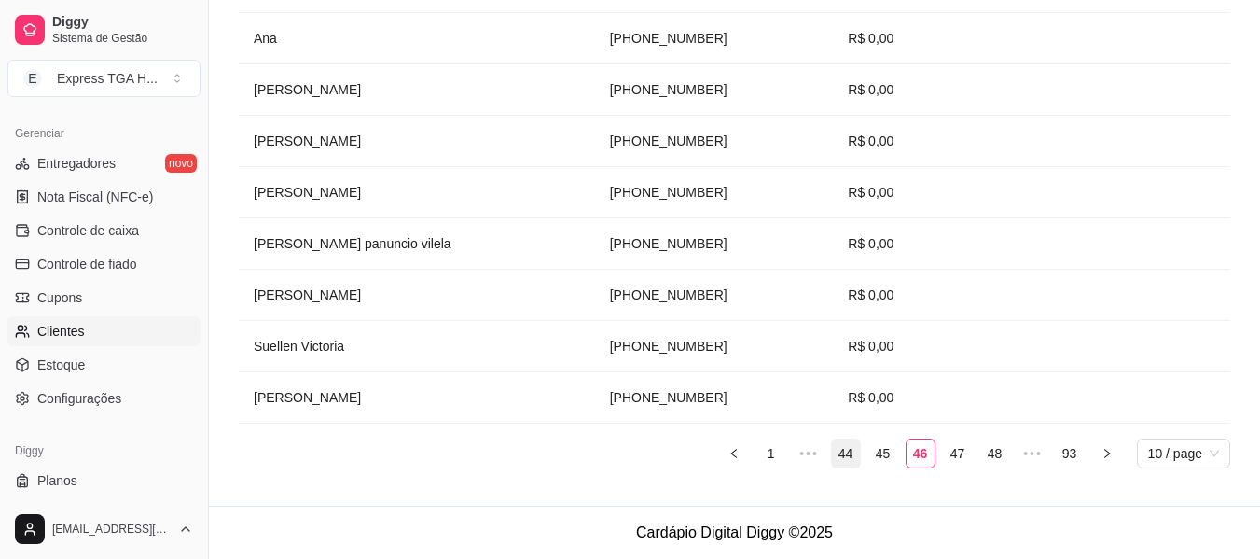
click at [846, 449] on link "44" at bounding box center [846, 453] width 28 height 28
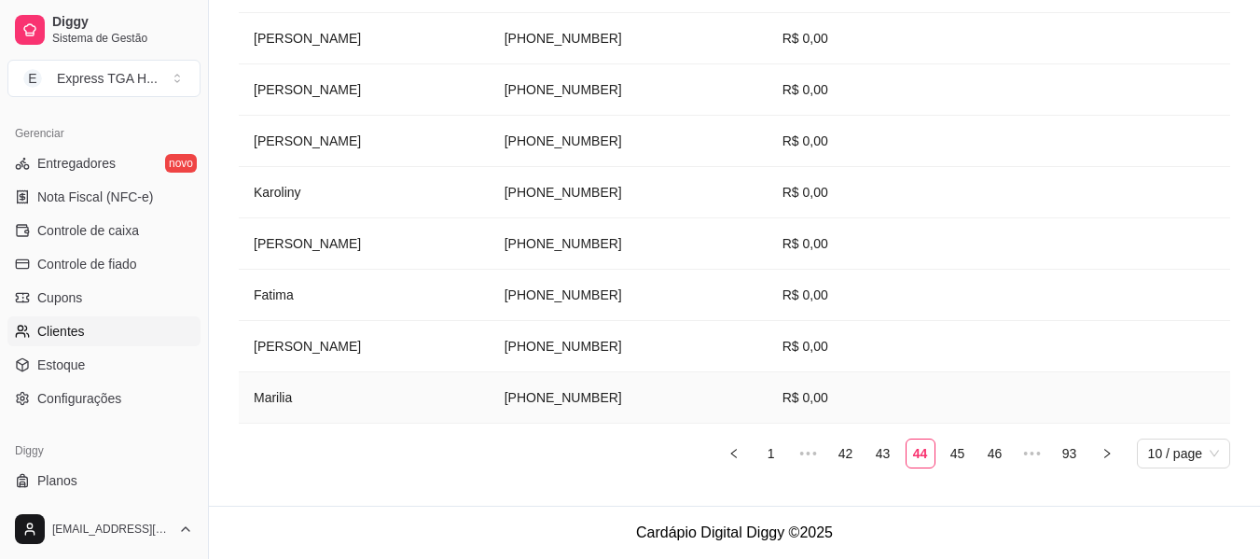
drag, startPoint x: 624, startPoint y: 398, endPoint x: 742, endPoint y: 396, distance: 118.5
click at [742, 396] on td "[PHONE_NUMBER]" at bounding box center [629, 397] width 278 height 51
drag, startPoint x: 559, startPoint y: 343, endPoint x: 702, endPoint y: 357, distance: 144.3
click at [702, 357] on tr "[PERSON_NAME] [PHONE_NUMBER] R$ 0,00" at bounding box center [734, 346] width 991 height 51
drag, startPoint x: 558, startPoint y: 188, endPoint x: 727, endPoint y: 188, distance: 169.7
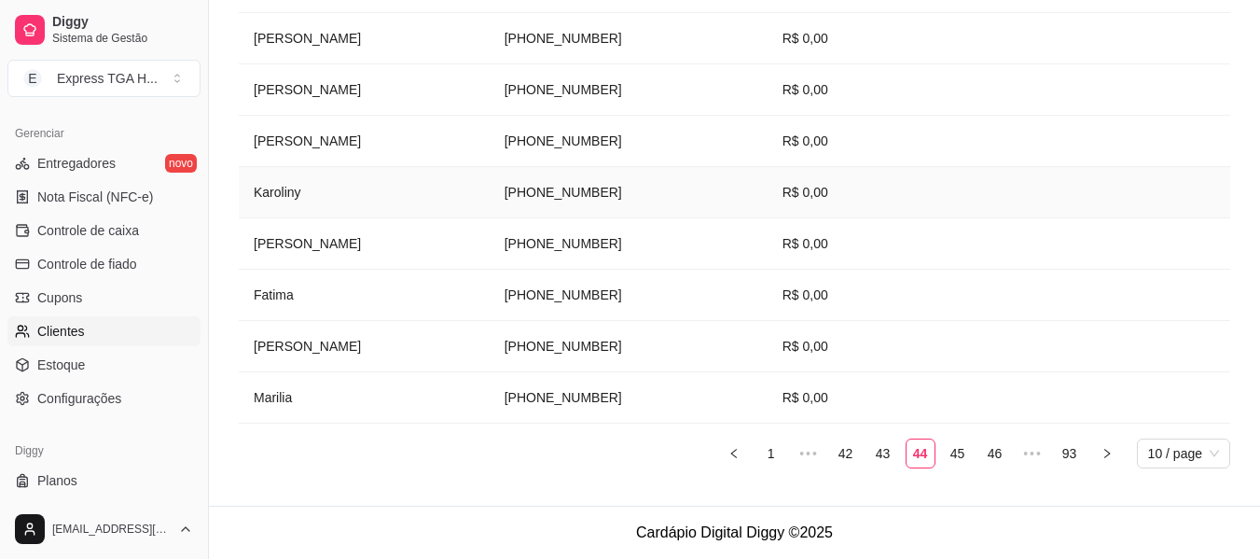
click at [727, 188] on tr "Karoliny [PHONE_NUMBER] R$ 0,00" at bounding box center [734, 192] width 991 height 51
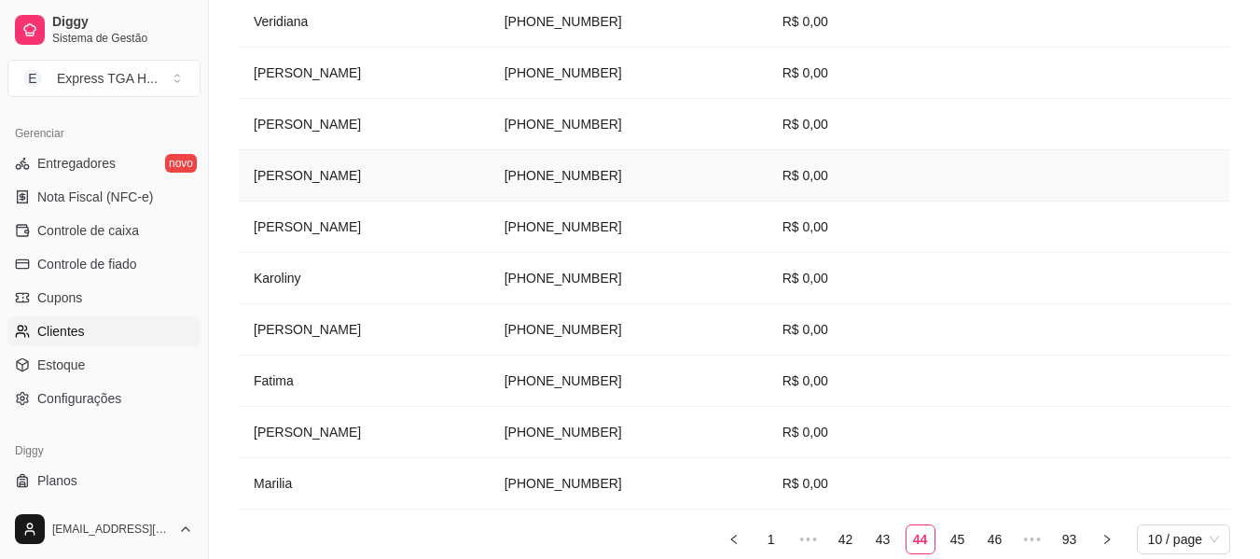
scroll to position [279, 0]
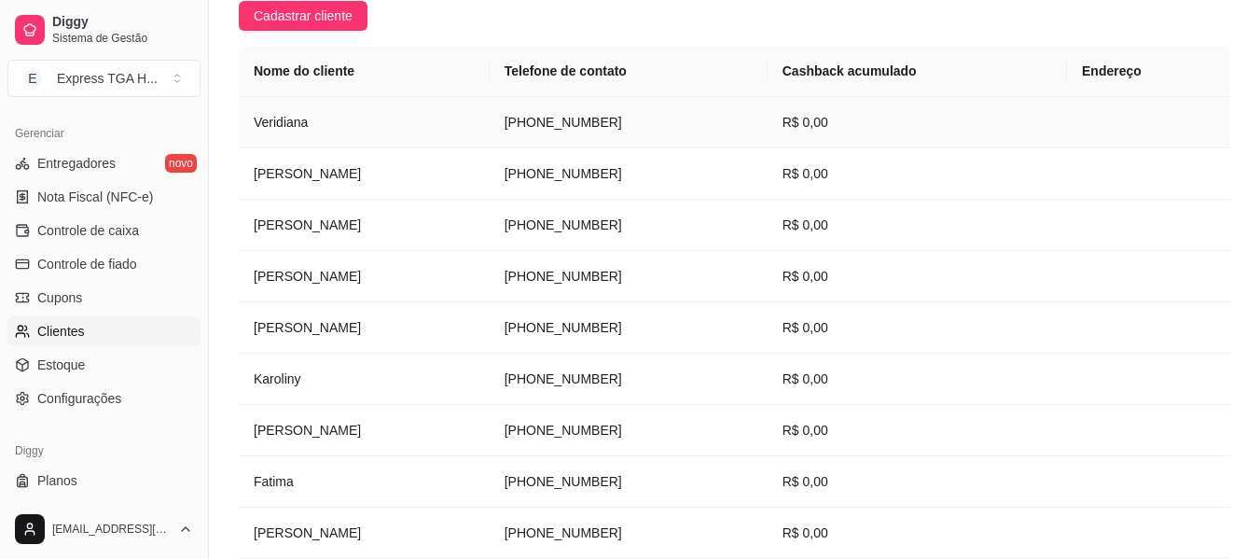
drag, startPoint x: 577, startPoint y: 117, endPoint x: 712, endPoint y: 122, distance: 135.3
click at [712, 122] on td "[PHONE_NUMBER]" at bounding box center [629, 122] width 278 height 51
drag, startPoint x: 579, startPoint y: 170, endPoint x: 713, endPoint y: 182, distance: 134.8
click at [713, 182] on td "[PHONE_NUMBER]" at bounding box center [629, 173] width 278 height 51
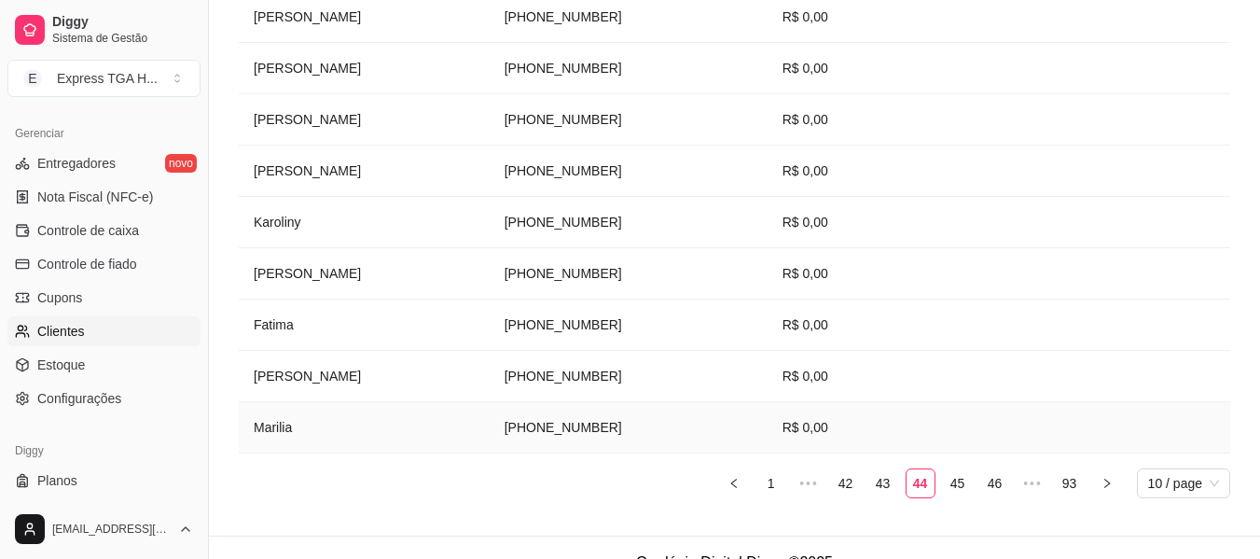
scroll to position [465, 0]
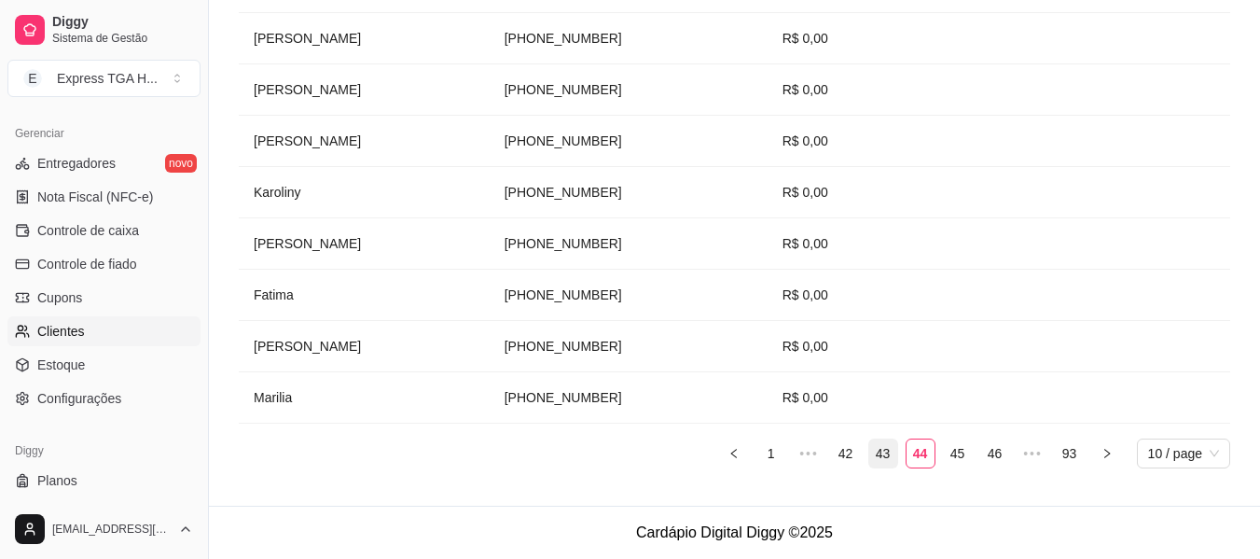
click at [877, 453] on link "43" at bounding box center [883, 453] width 28 height 28
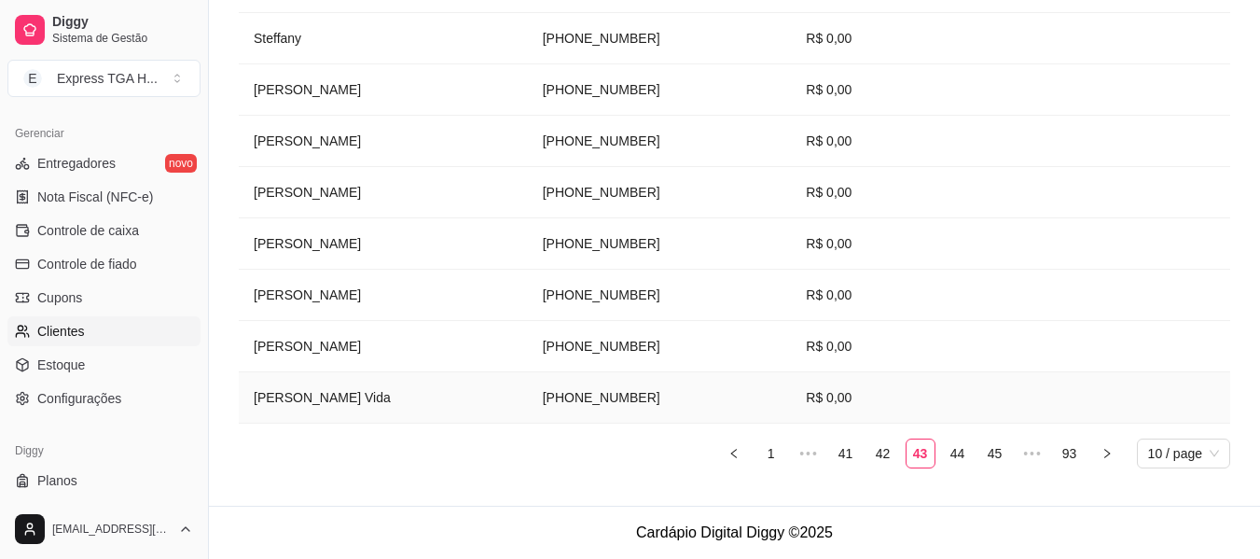
drag, startPoint x: 564, startPoint y: 387, endPoint x: 689, endPoint y: 396, distance: 125.3
click at [689, 396] on td "[PHONE_NUMBER]" at bounding box center [660, 397] width 264 height 51
drag, startPoint x: 553, startPoint y: 337, endPoint x: 702, endPoint y: 337, distance: 149.2
click at [702, 337] on tr "[PERSON_NAME] [PHONE_NUMBER] R$ 0,00" at bounding box center [734, 346] width 991 height 51
drag, startPoint x: 549, startPoint y: 284, endPoint x: 689, endPoint y: 288, distance: 139.9
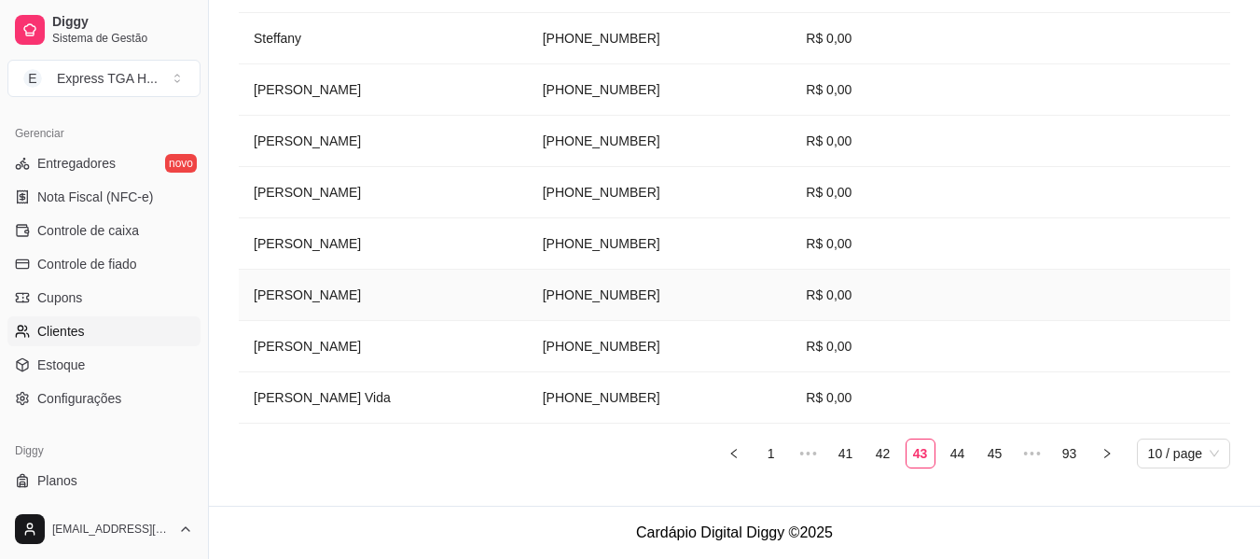
click at [689, 288] on tr "[PERSON_NAME] [PHONE_NUMBER] R$ 0,00" at bounding box center [734, 295] width 991 height 51
drag, startPoint x: 574, startPoint y: 243, endPoint x: 677, endPoint y: 236, distance: 103.8
click at [677, 236] on td "[PHONE_NUMBER]" at bounding box center [660, 243] width 264 height 51
drag, startPoint x: 588, startPoint y: 198, endPoint x: 671, endPoint y: 198, distance: 82.1
click at [671, 198] on td "[PHONE_NUMBER]" at bounding box center [660, 192] width 264 height 51
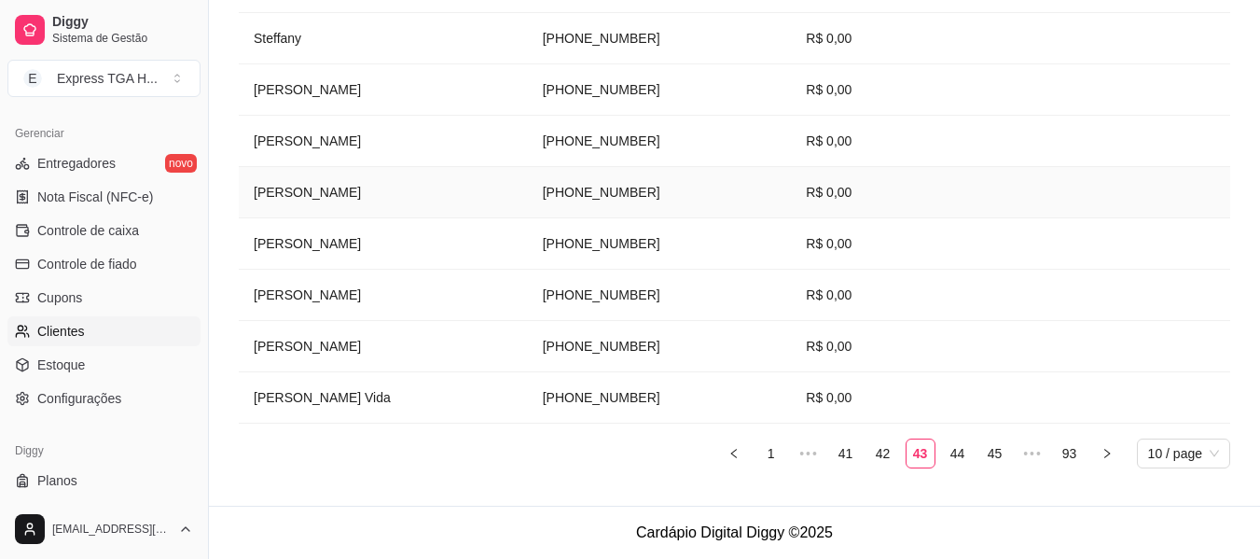
drag, startPoint x: 591, startPoint y: 197, endPoint x: 556, endPoint y: 197, distance: 35.4
click at [556, 197] on tr "[PERSON_NAME] [PHONE_NUMBER] R$ 0,00" at bounding box center [734, 192] width 991 height 51
drag, startPoint x: 625, startPoint y: 142, endPoint x: 743, endPoint y: 141, distance: 118.4
click at [743, 141] on td "[PHONE_NUMBER]" at bounding box center [660, 141] width 264 height 51
drag, startPoint x: 546, startPoint y: 82, endPoint x: 722, endPoint y: 91, distance: 176.5
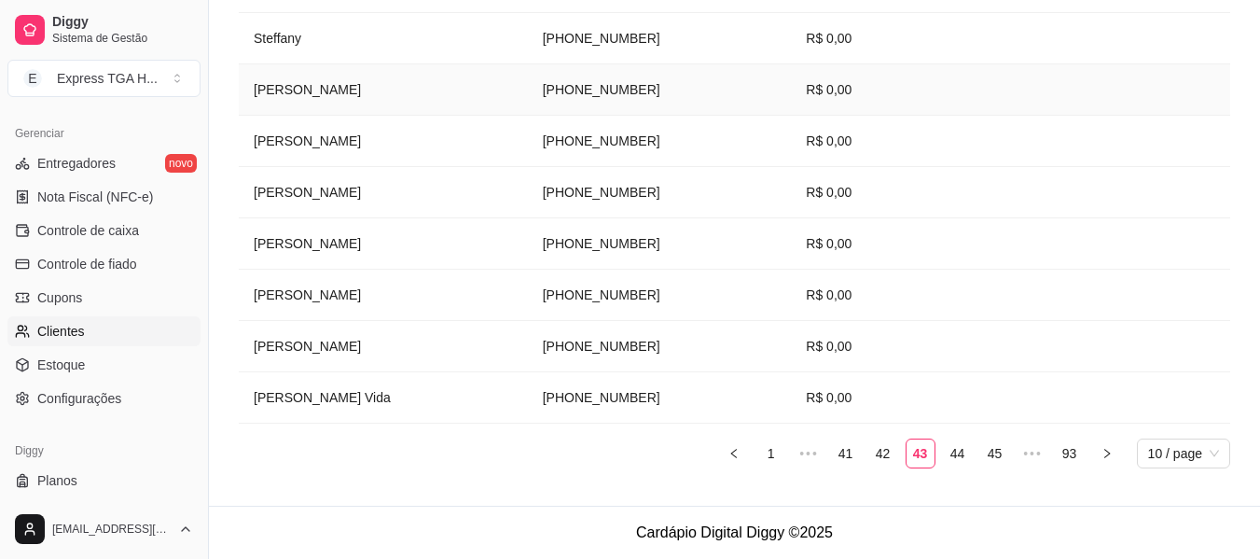
click at [722, 91] on tr "[PERSON_NAME] [PHONE_NUMBER] R$ 0,00" at bounding box center [734, 89] width 991 height 51
drag, startPoint x: 557, startPoint y: 39, endPoint x: 730, endPoint y: 50, distance: 173.8
click at [730, 50] on tr "Steffany [PHONE_NUMBER] R$ 0,00" at bounding box center [734, 38] width 991 height 51
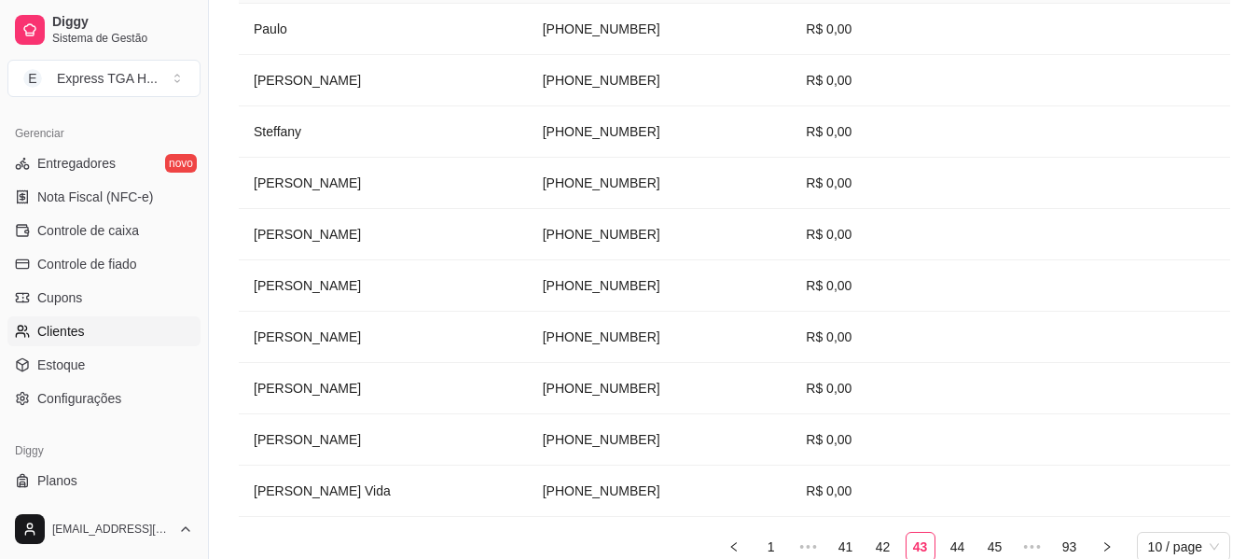
scroll to position [279, 0]
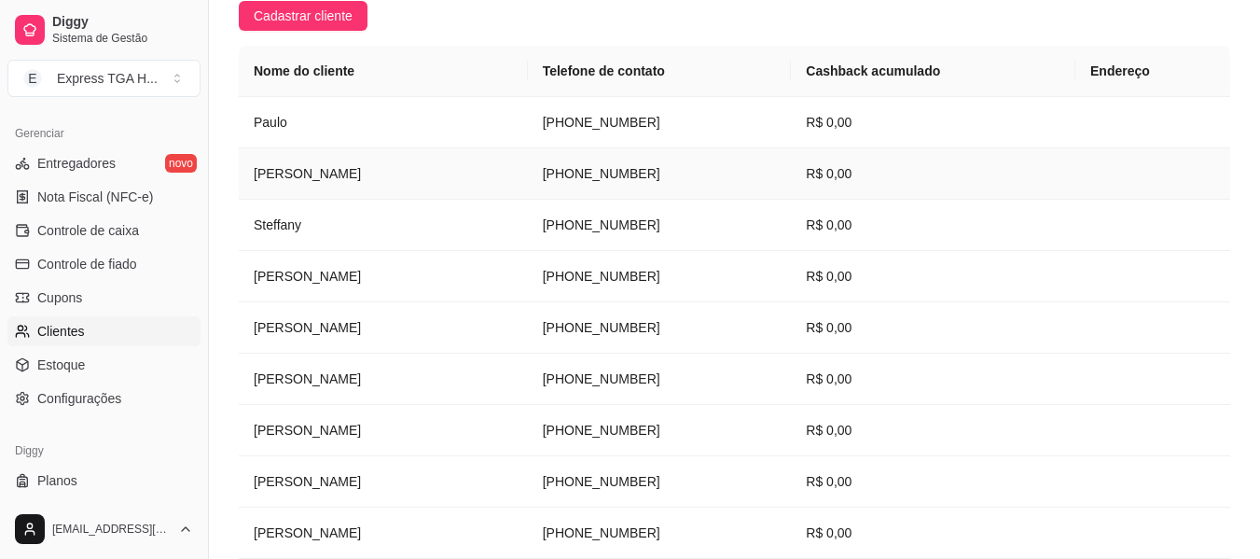
drag, startPoint x: 556, startPoint y: 166, endPoint x: 687, endPoint y: 175, distance: 131.8
click at [687, 175] on tr "[PERSON_NAME] [PHONE_NUMBER] R$ 0,00" at bounding box center [734, 173] width 991 height 51
drag, startPoint x: 545, startPoint y: 117, endPoint x: 757, endPoint y: 117, distance: 212.6
click at [757, 117] on tr "Paulo [PHONE_NUMBER] R$ 0,00" at bounding box center [734, 122] width 991 height 51
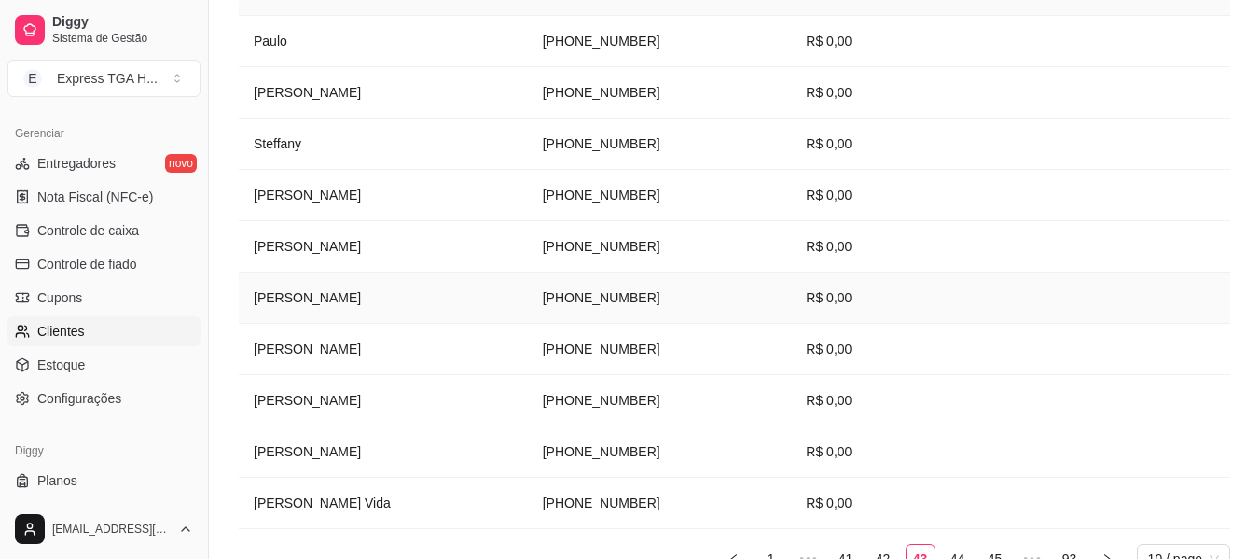
scroll to position [465, 0]
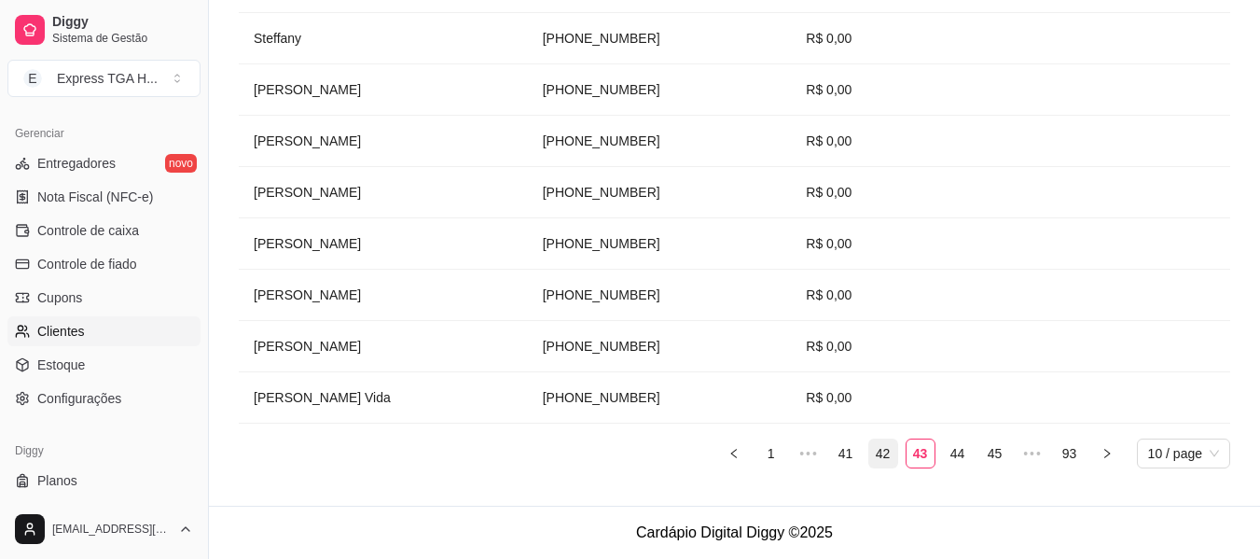
click at [877, 459] on link "42" at bounding box center [883, 453] width 28 height 28
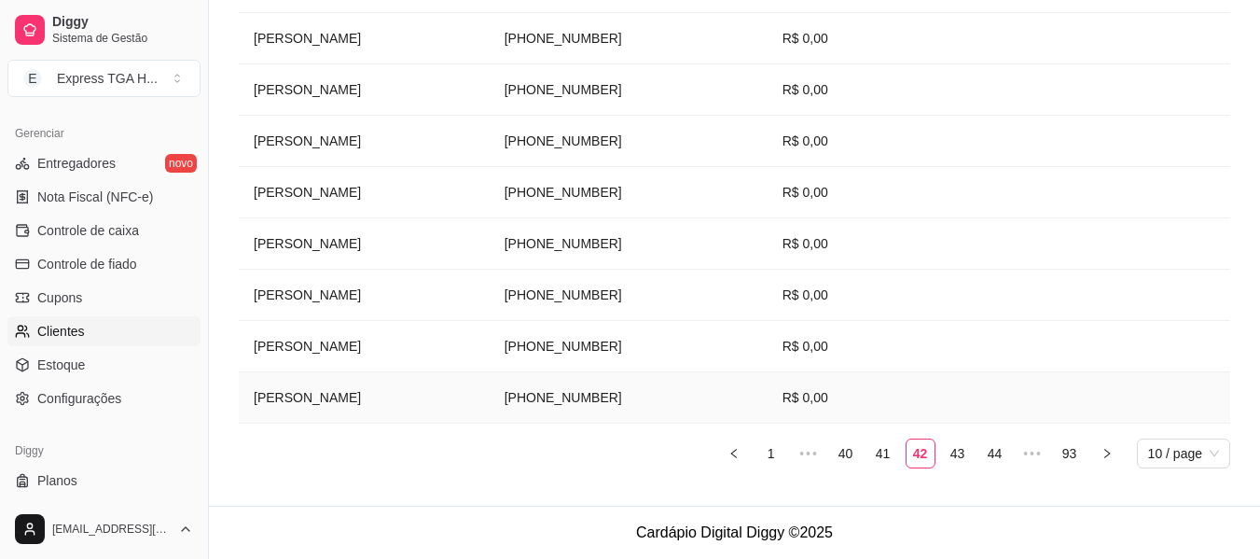
drag, startPoint x: 647, startPoint y: 419, endPoint x: 671, endPoint y: 415, distance: 24.5
click at [671, 415] on tr "[PERSON_NAME] [PHONE_NUMBER] R$ 0,00" at bounding box center [734, 397] width 991 height 51
drag, startPoint x: 520, startPoint y: 343, endPoint x: 677, endPoint y: 343, distance: 156.7
click at [677, 343] on td "[PHONE_NUMBER]" at bounding box center [629, 346] width 278 height 51
drag, startPoint x: 518, startPoint y: 277, endPoint x: 684, endPoint y: 280, distance: 166.0
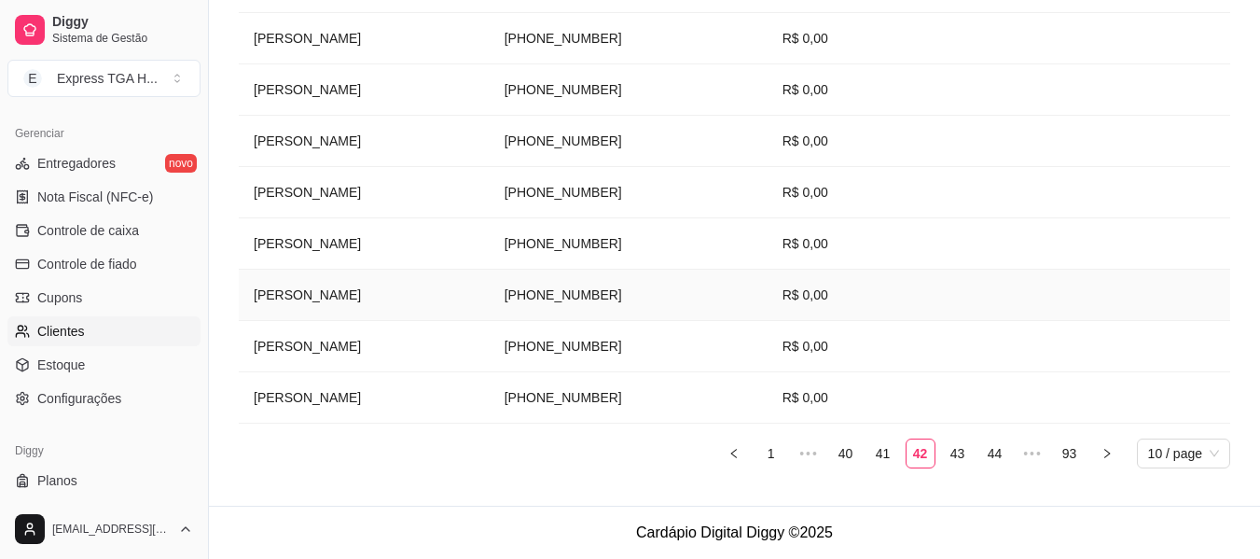
click at [684, 280] on tr "[PERSON_NAME] [PHONE_NUMBER] R$ 0,00" at bounding box center [734, 295] width 991 height 51
drag, startPoint x: 641, startPoint y: 259, endPoint x: 662, endPoint y: 262, distance: 21.6
click at [662, 262] on tr "Keven Diniz [PHONE_NUMBER] R$ 0,00" at bounding box center [734, 243] width 991 height 51
drag, startPoint x: 509, startPoint y: 192, endPoint x: 621, endPoint y: 184, distance: 112.2
click at [621, 184] on tr "[PERSON_NAME] [PHONE_NUMBER] R$ 0,00" at bounding box center [734, 192] width 991 height 51
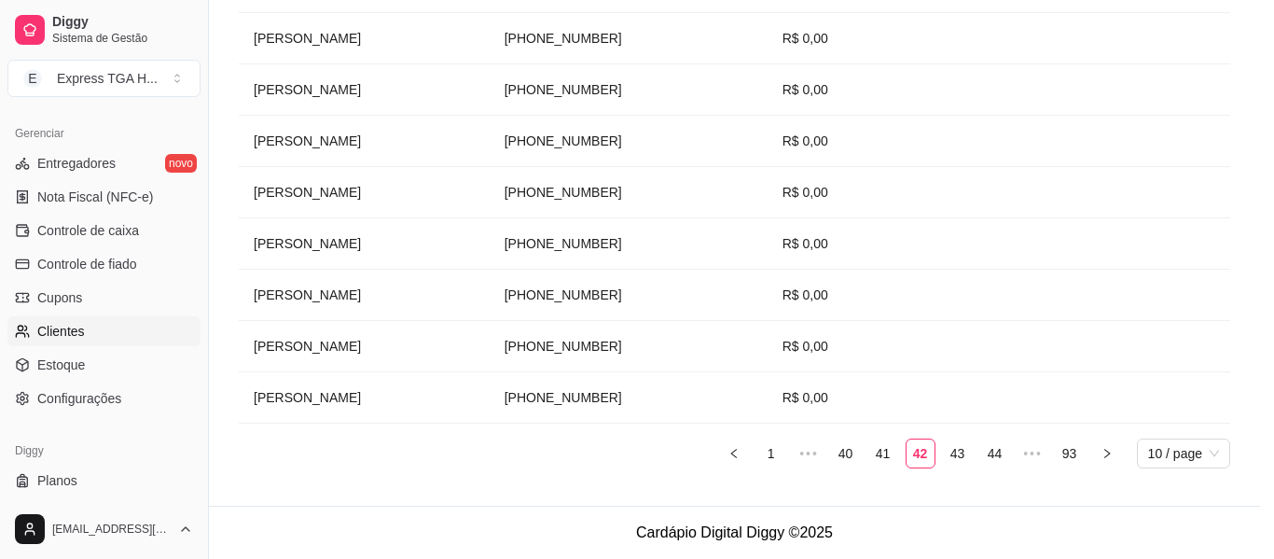
click at [648, 187] on div "J [PERSON_NAME] Cliente desde: [DATE] Perfil Pedidos Avaliações R$ 0,00 cashbac…" at bounding box center [637, 279] width 1274 height 559
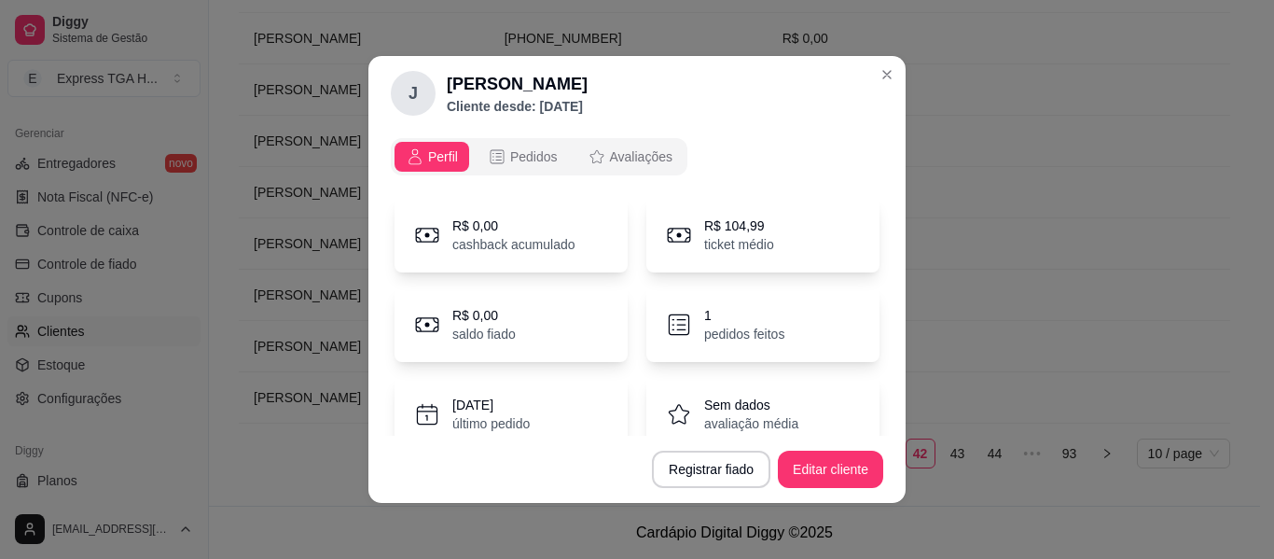
click at [377, 240] on div "Perfil Pedidos Avaliações R$ 0,00 cashback acumulado R$ 104,99 ticket médio R$ …" at bounding box center [636, 283] width 537 height 305
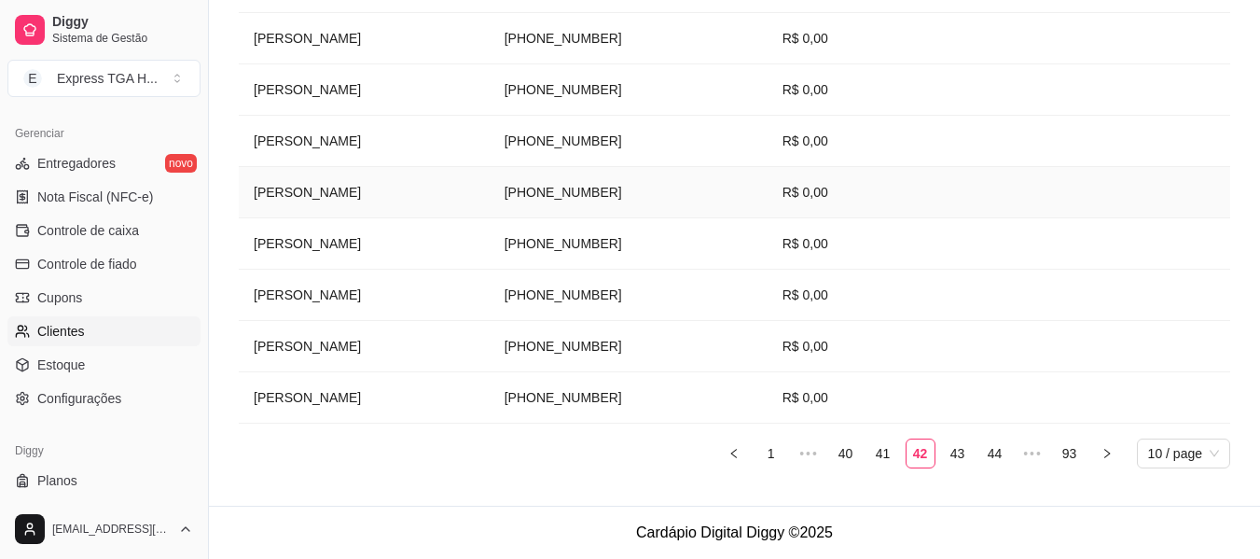
drag, startPoint x: 508, startPoint y: 194, endPoint x: 748, endPoint y: 194, distance: 239.7
click at [748, 194] on tr "[PERSON_NAME] [PHONE_NUMBER] R$ 0,00" at bounding box center [734, 192] width 991 height 51
drag, startPoint x: 517, startPoint y: 140, endPoint x: 664, endPoint y: 152, distance: 147.8
click at [664, 152] on tr "[PERSON_NAME] [PHONE_NUMBER] R$ 0,00" at bounding box center [734, 141] width 991 height 51
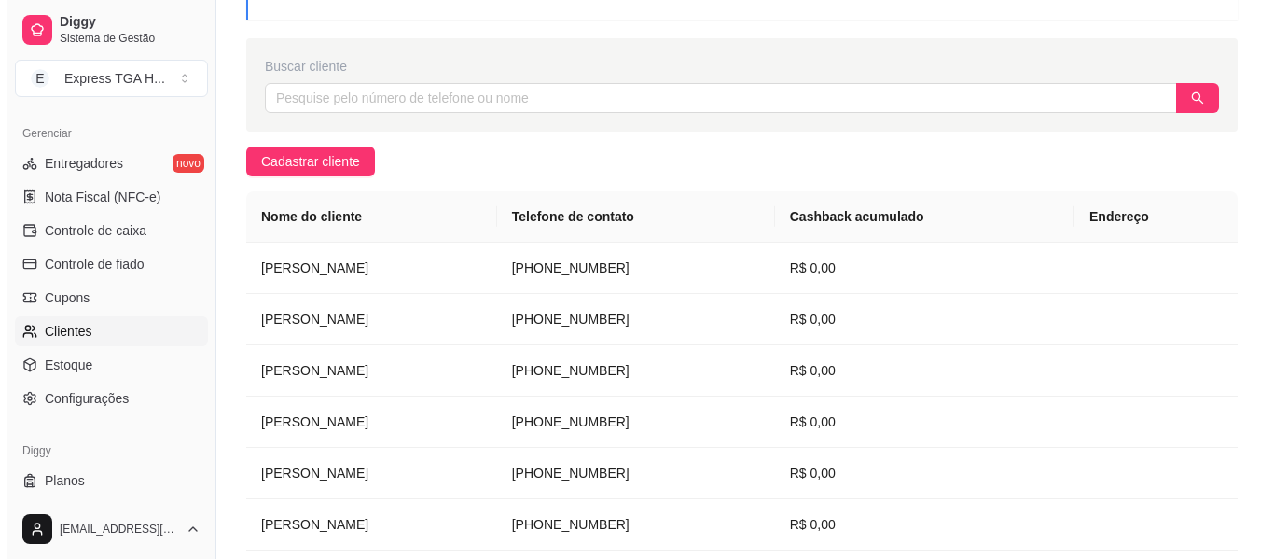
scroll to position [92, 0]
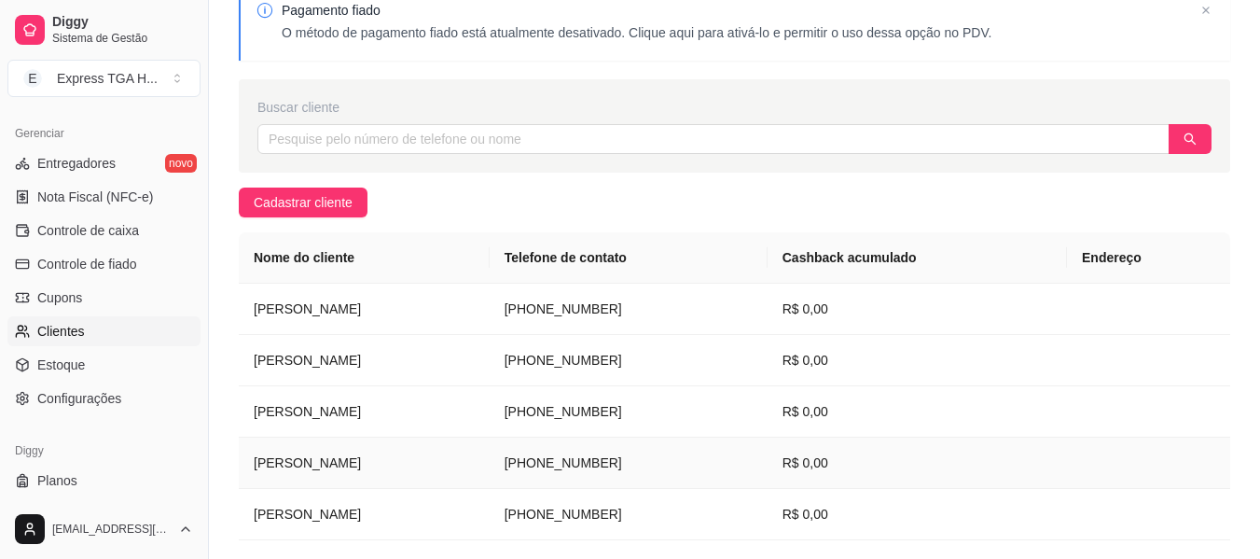
drag, startPoint x: 502, startPoint y: 461, endPoint x: 690, endPoint y: 465, distance: 188.4
click at [690, 465] on tr "[PERSON_NAME] [PHONE_NUMBER] R$ 0,00" at bounding box center [734, 462] width 991 height 51
drag, startPoint x: 490, startPoint y: 401, endPoint x: 699, endPoint y: 424, distance: 211.1
click at [699, 424] on tr "[PERSON_NAME] [PHONE_NUMBER] R$ 0,00" at bounding box center [734, 411] width 991 height 51
click at [226, 321] on div "Pagamento fiado O método de pagamento fiado está atualmente desativado. Clique …" at bounding box center [734, 424] width 1051 height 907
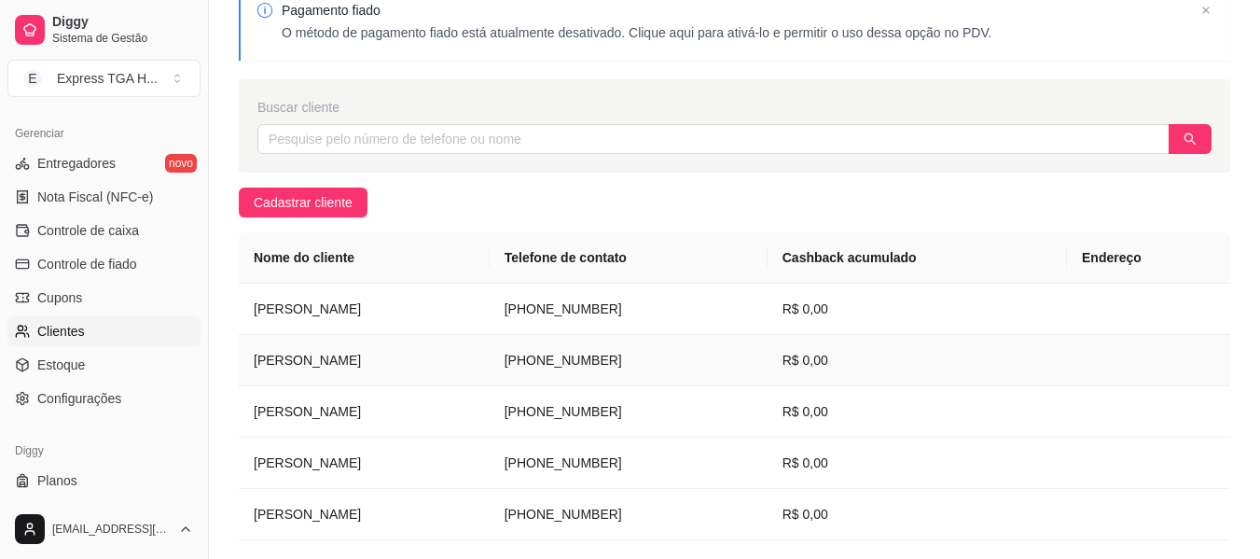
drag, startPoint x: 436, startPoint y: 347, endPoint x: 723, endPoint y: 381, distance: 288.4
click at [723, 381] on tr "[PERSON_NAME] [PHONE_NUMBER] R$ 0,00" at bounding box center [734, 360] width 991 height 51
drag, startPoint x: 497, startPoint y: 305, endPoint x: 684, endPoint y: 325, distance: 187.5
click at [684, 325] on tr "[PERSON_NAME] [PHONE_NUMBER] R$ 0,00" at bounding box center [734, 309] width 991 height 51
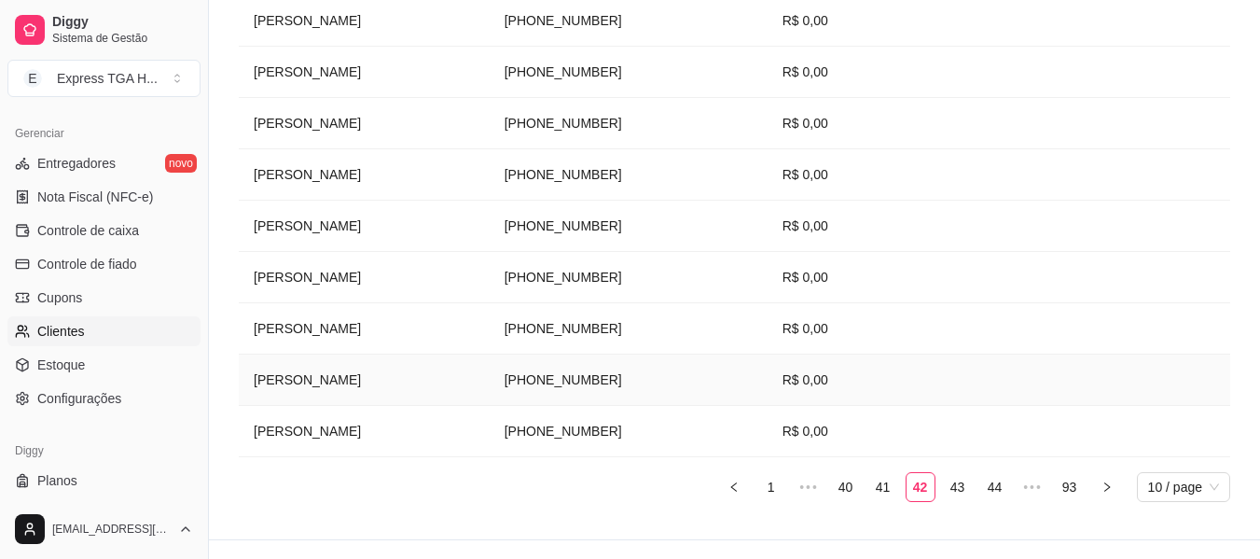
scroll to position [465, 0]
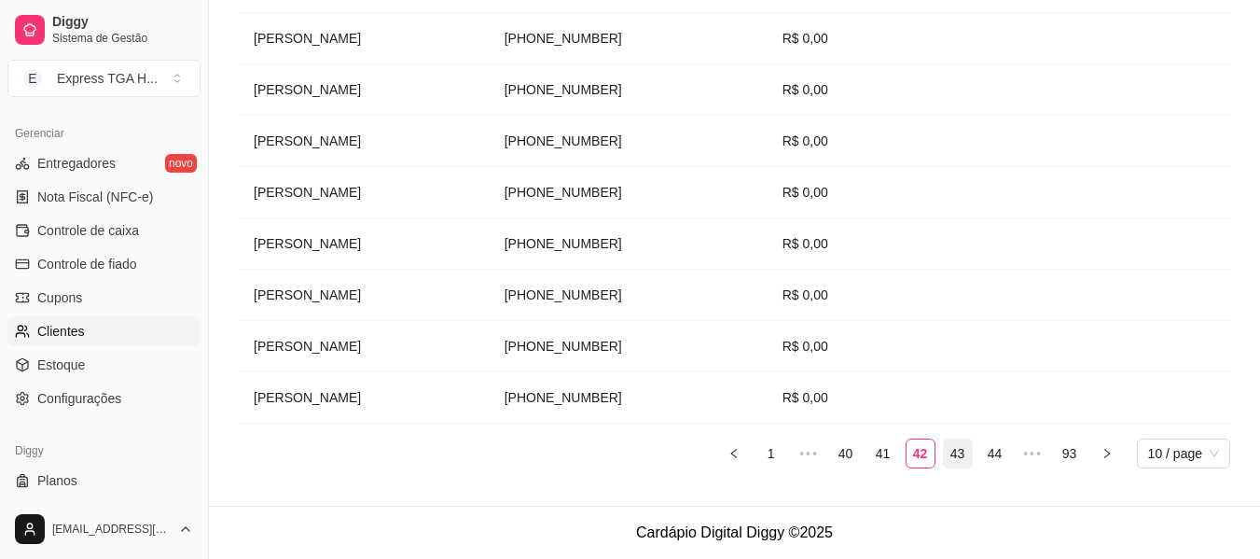
click at [960, 453] on link "43" at bounding box center [958, 453] width 28 height 28
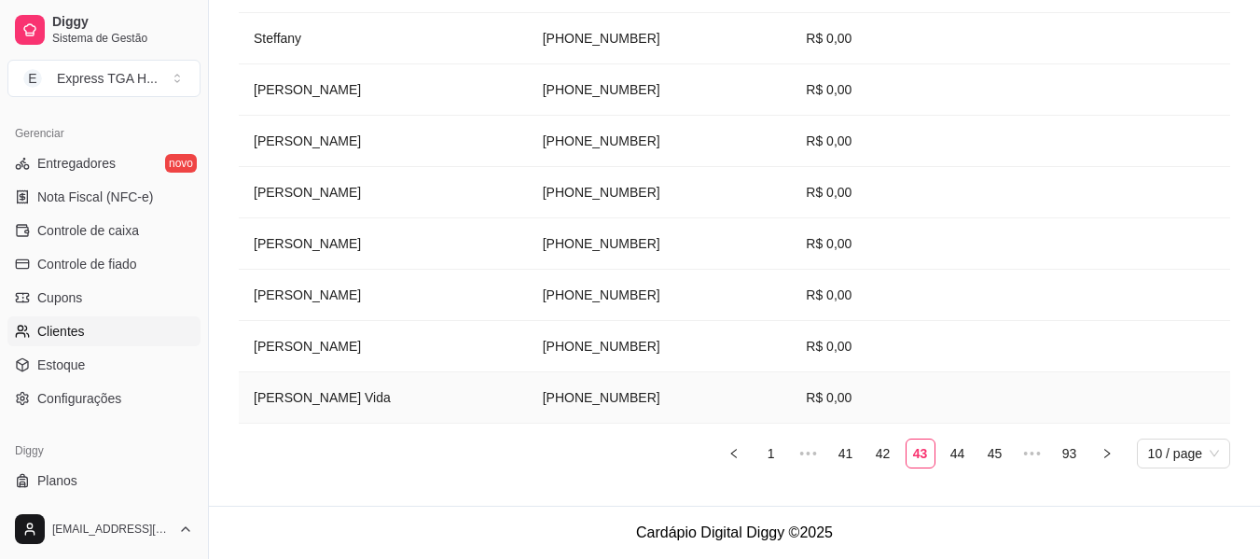
drag, startPoint x: 509, startPoint y: 385, endPoint x: 781, endPoint y: 401, distance: 271.8
click at [781, 401] on tr "[PERSON_NAME] Vida [PHONE_NUMBER] R$ 0,00" at bounding box center [734, 397] width 991 height 51
click at [858, 462] on link "41" at bounding box center [846, 453] width 28 height 28
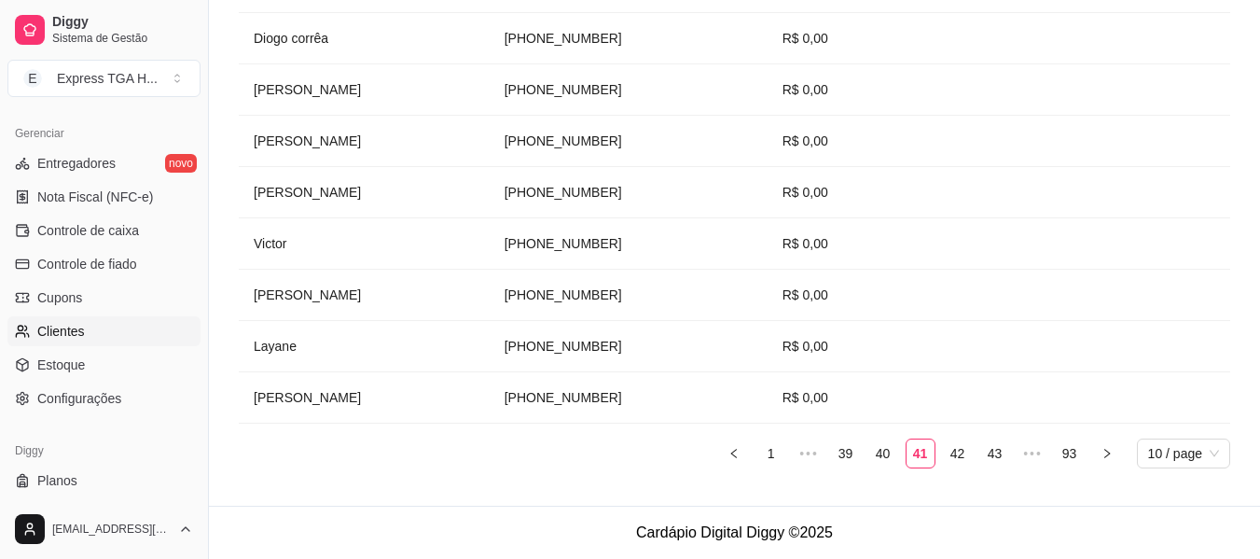
click at [563, 474] on div "Nome do cliente Telefone de contato Cashback acumulado Endereço [PERSON_NAME] […" at bounding box center [734, 171] width 991 height 624
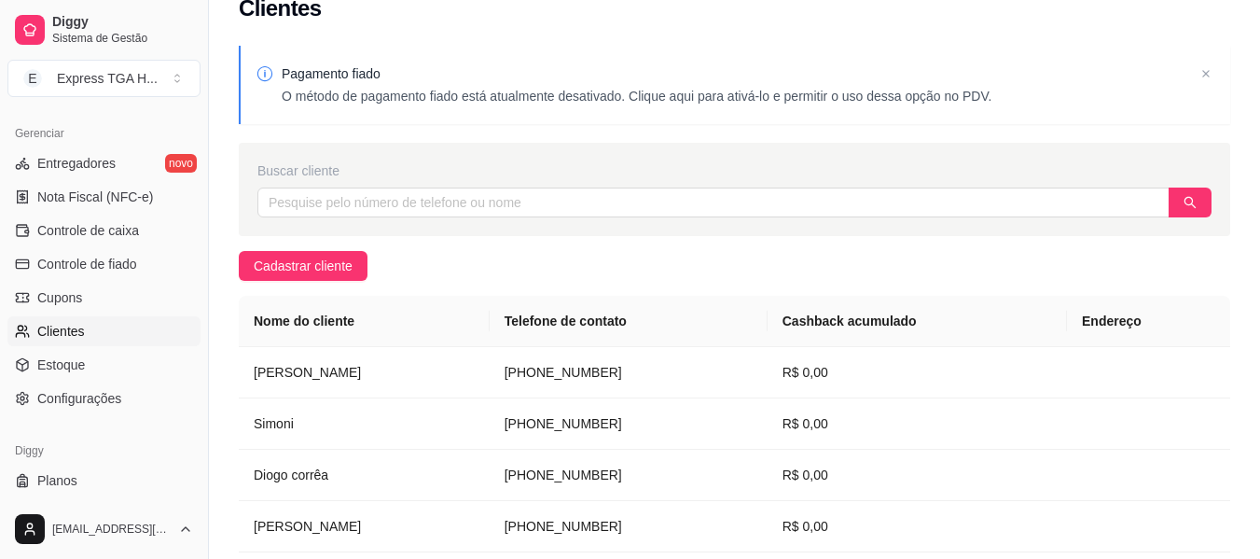
scroll to position [0, 0]
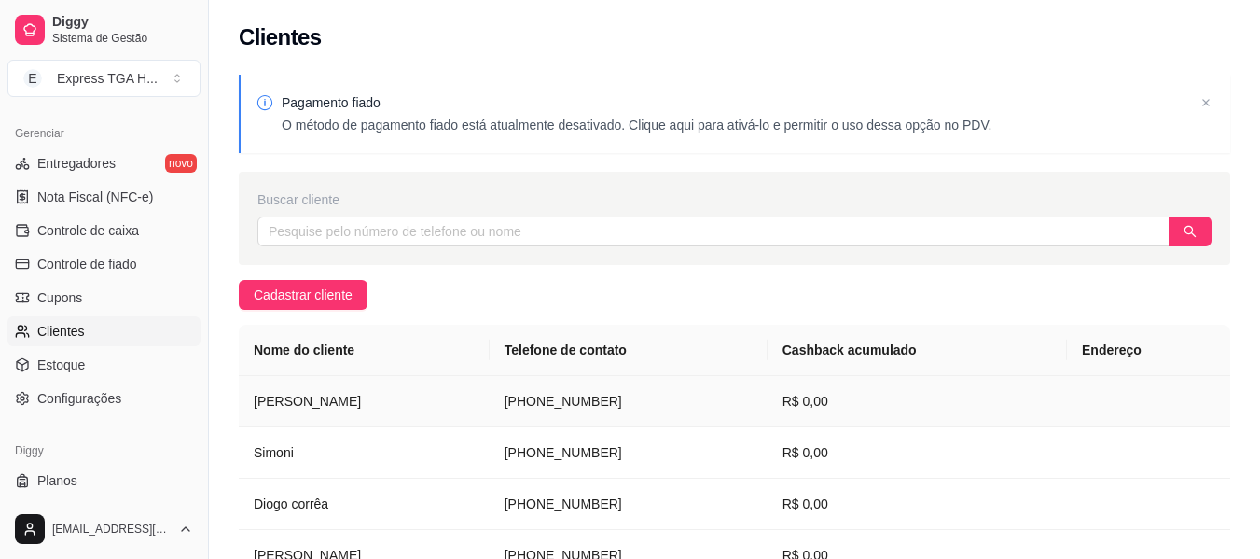
drag, startPoint x: 557, startPoint y: 398, endPoint x: 756, endPoint y: 401, distance: 199.6
click at [756, 401] on tr "[PERSON_NAME] [PHONE_NUMBER] R$ 0,00" at bounding box center [734, 401] width 991 height 51
drag, startPoint x: 657, startPoint y: 449, endPoint x: 733, endPoint y: 447, distance: 76.5
click at [733, 447] on td "[PHONE_NUMBER]" at bounding box center [629, 452] width 278 height 51
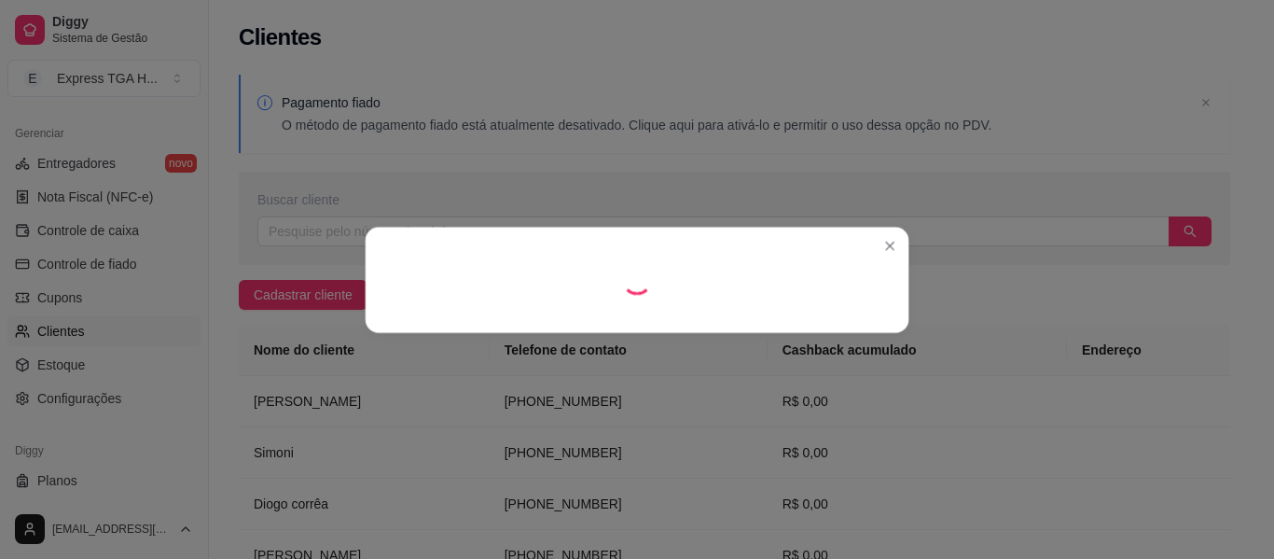
click at [735, 463] on div at bounding box center [637, 279] width 1289 height 565
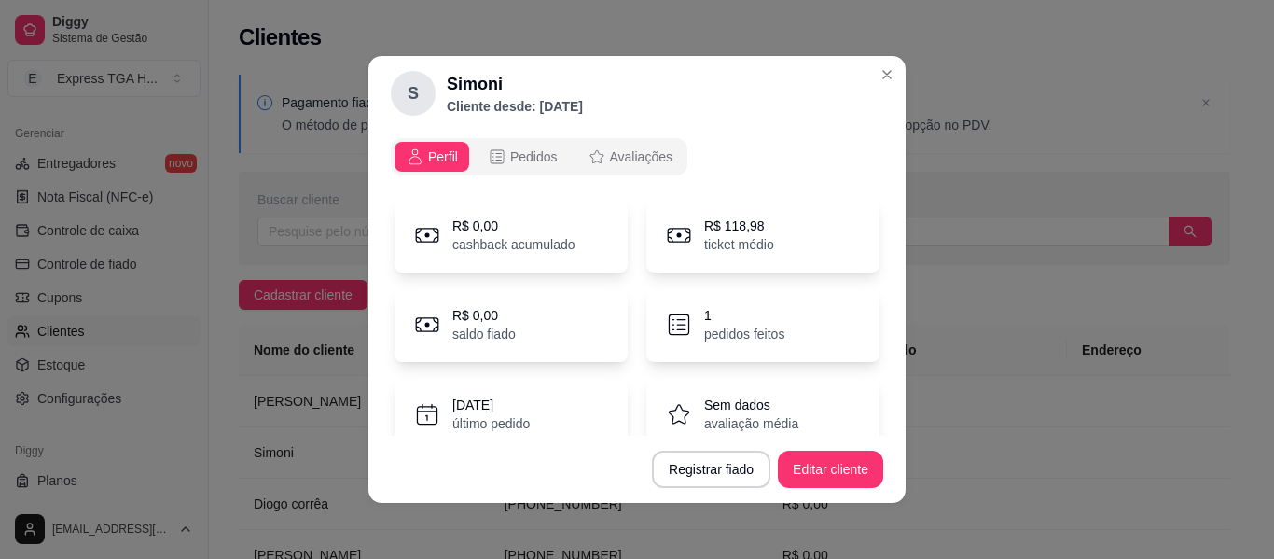
click at [321, 459] on div "S Simoni Cliente desde: [DATE] Perfil Pedidos Avaliações R$ 0,00 cashback acumu…" at bounding box center [637, 279] width 1274 height 559
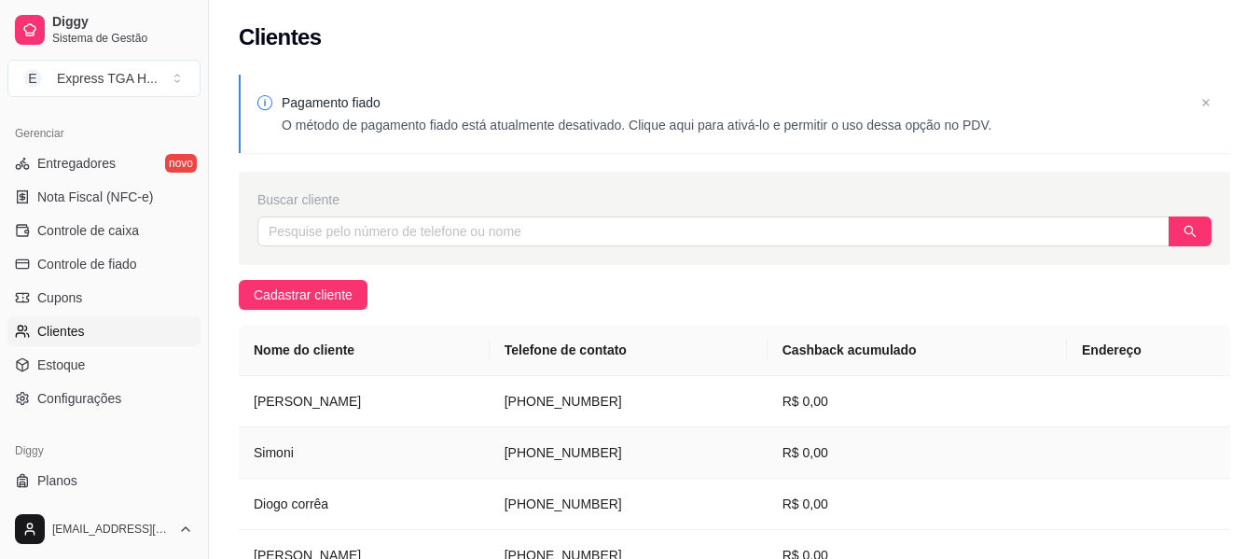
click at [490, 456] on td "Simoni" at bounding box center [364, 452] width 251 height 51
drag, startPoint x: 560, startPoint y: 453, endPoint x: 735, endPoint y: 463, distance: 174.7
click at [735, 463] on tr "Simoni [PHONE_NUMBER] R$ 0,00" at bounding box center [734, 452] width 991 height 51
drag, startPoint x: 554, startPoint y: 500, endPoint x: 710, endPoint y: 509, distance: 156.0
click at [710, 509] on tr "Diogo corrêa [PHONE_NUMBER] R$ 0,00" at bounding box center [734, 503] width 991 height 51
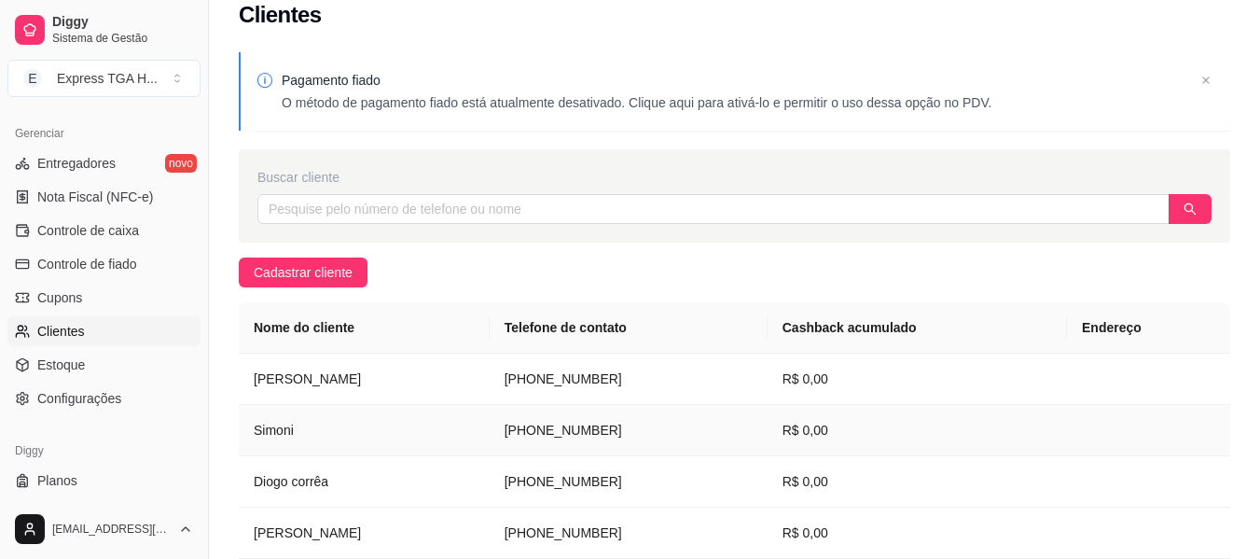
scroll to position [187, 0]
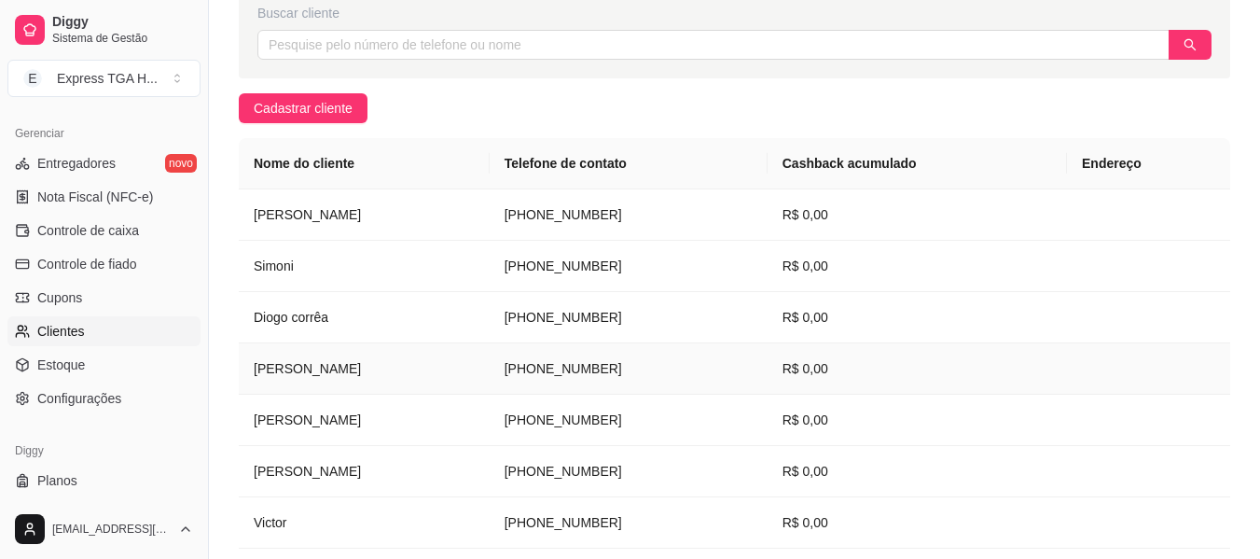
drag, startPoint x: 573, startPoint y: 370, endPoint x: 717, endPoint y: 375, distance: 144.6
click at [717, 375] on tr "[PERSON_NAME] [PHONE_NUMBER] R$ 0,00" at bounding box center [734, 368] width 991 height 51
drag, startPoint x: 566, startPoint y: 419, endPoint x: 740, endPoint y: 417, distance: 173.5
click at [740, 417] on tr "[PERSON_NAME] [PHONE_NUMBER] R$ 0,00" at bounding box center [734, 419] width 991 height 51
drag, startPoint x: 577, startPoint y: 476, endPoint x: 731, endPoint y: 454, distance: 155.4
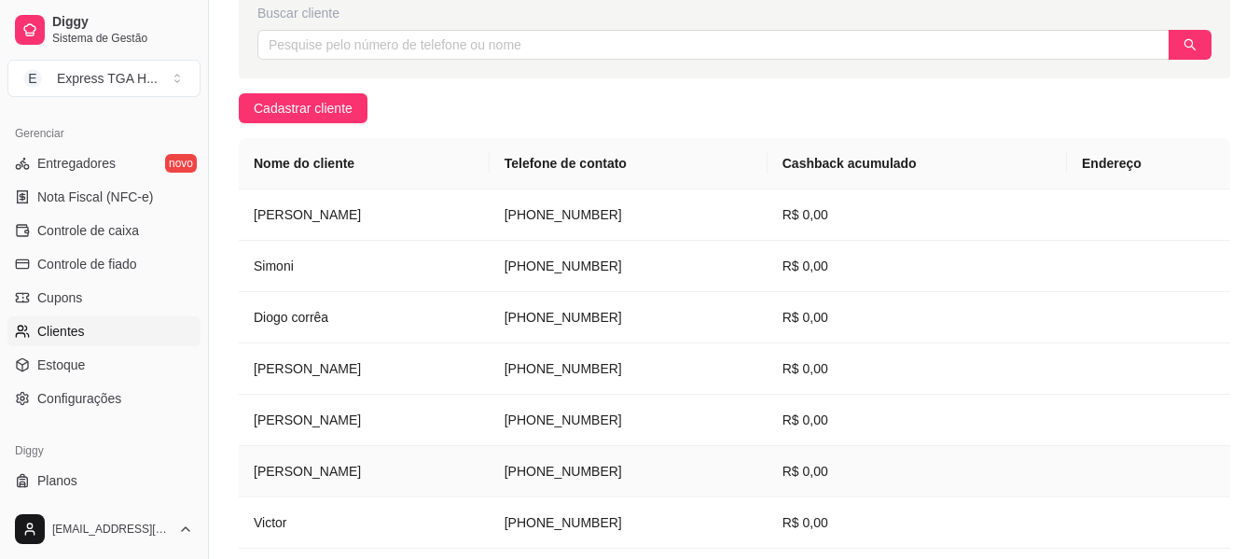
click at [731, 454] on tr "[PERSON_NAME] [PHONE_NUMBER] R$ 0,00" at bounding box center [734, 471] width 991 height 51
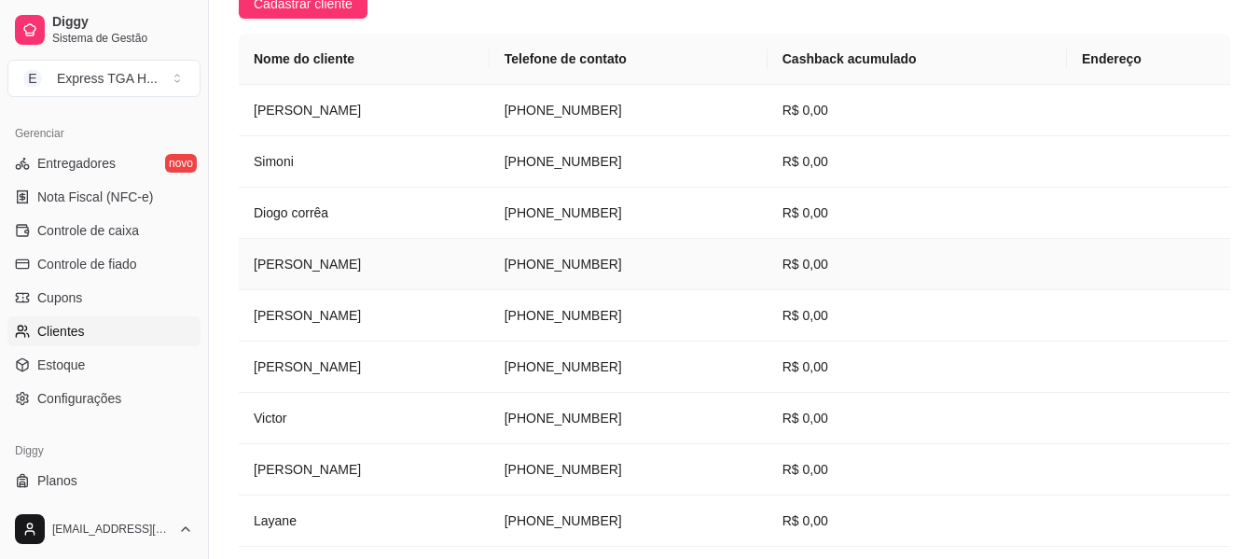
scroll to position [373, 0]
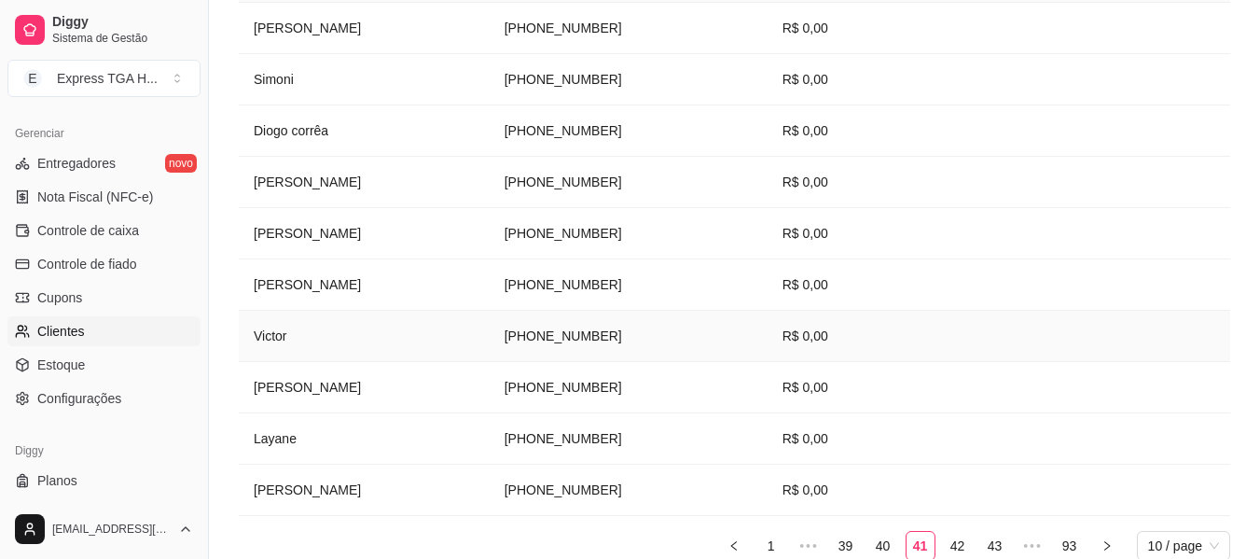
drag, startPoint x: 610, startPoint y: 334, endPoint x: 732, endPoint y: 344, distance: 122.6
click at [732, 344] on tr "Victor [PHONE_NUMBER] R$ 0,00" at bounding box center [734, 336] width 991 height 51
drag, startPoint x: 574, startPoint y: 388, endPoint x: 744, endPoint y: 399, distance: 170.1
click at [744, 399] on td "[PHONE_NUMBER]" at bounding box center [629, 387] width 278 height 51
drag, startPoint x: 556, startPoint y: 440, endPoint x: 827, endPoint y: 457, distance: 271.9
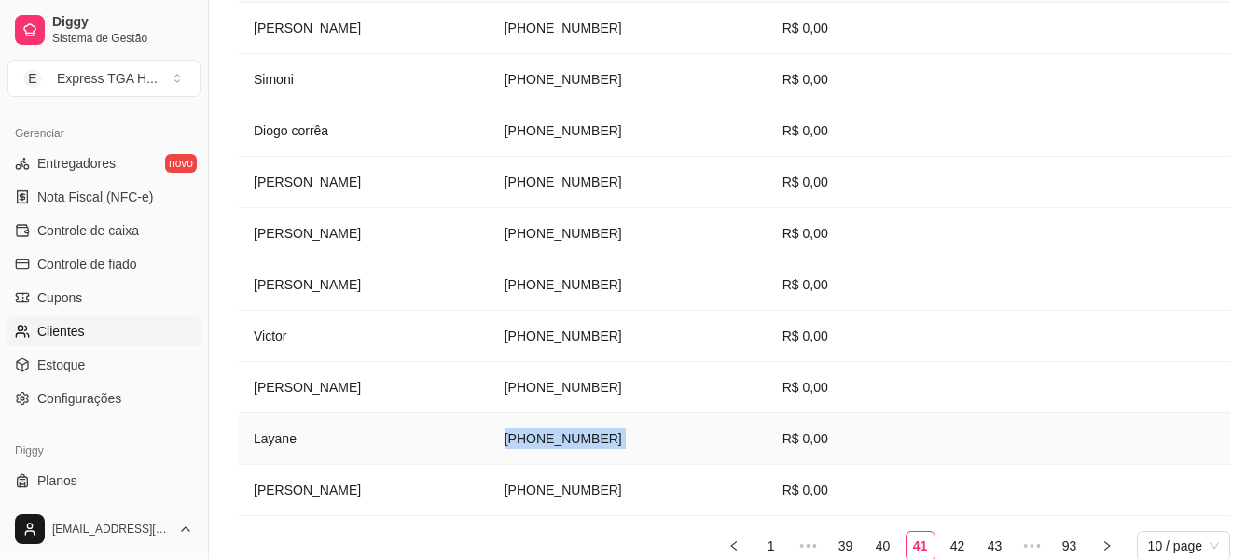
click at [827, 457] on tr "Layane [PHONE_NUMBER] R$ 0,00" at bounding box center [734, 438] width 991 height 51
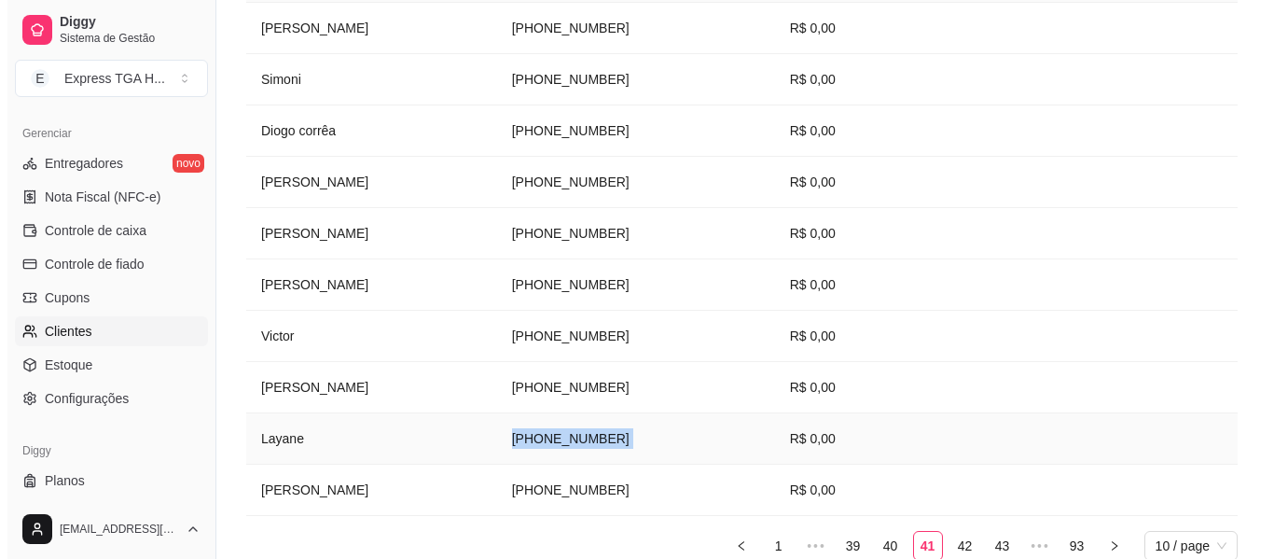
scroll to position [465, 0]
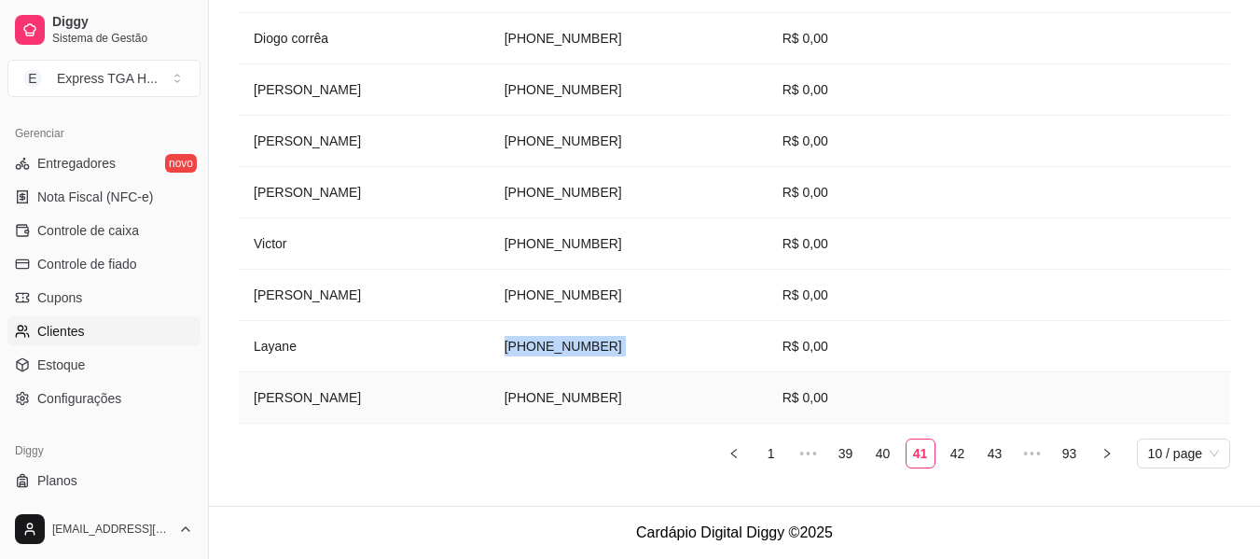
drag, startPoint x: 722, startPoint y: 414, endPoint x: 746, endPoint y: 412, distance: 24.3
click at [746, 412] on tr "[PERSON_NAME] [PHONE_NUMBER] R$ 0,00" at bounding box center [734, 397] width 991 height 51
